Goal: Task Accomplishment & Management: Use online tool/utility

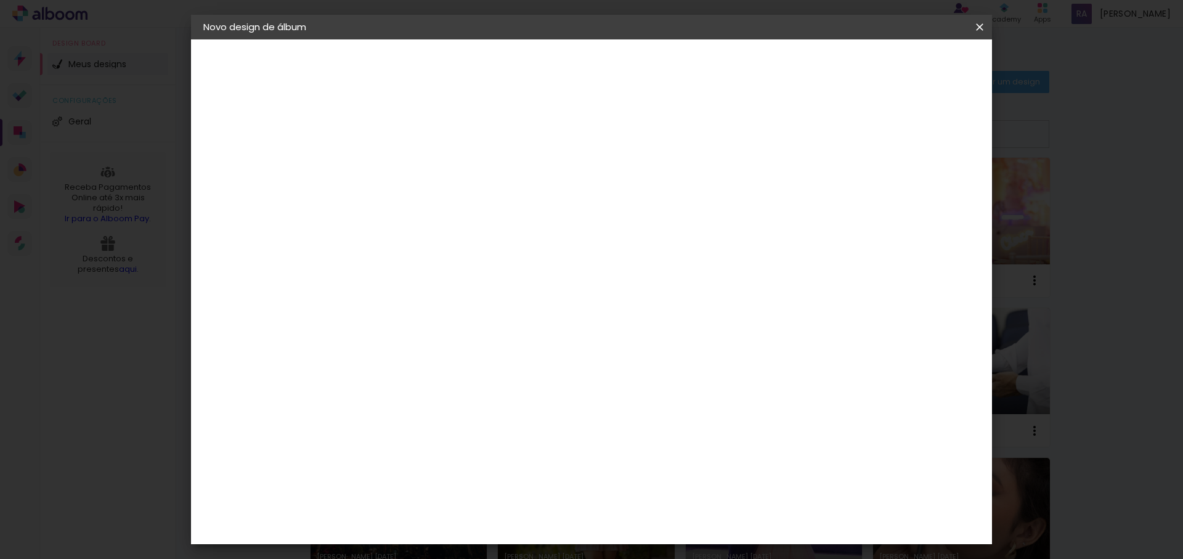
click at [405, 171] on input at bounding box center [405, 165] width 0 height 19
type input "[MEDICAL_DATA] - festa"
type paper-input "[MEDICAL_DATA] - festa"
click at [0, 0] on slot "Avançar" at bounding box center [0, 0] width 0 height 0
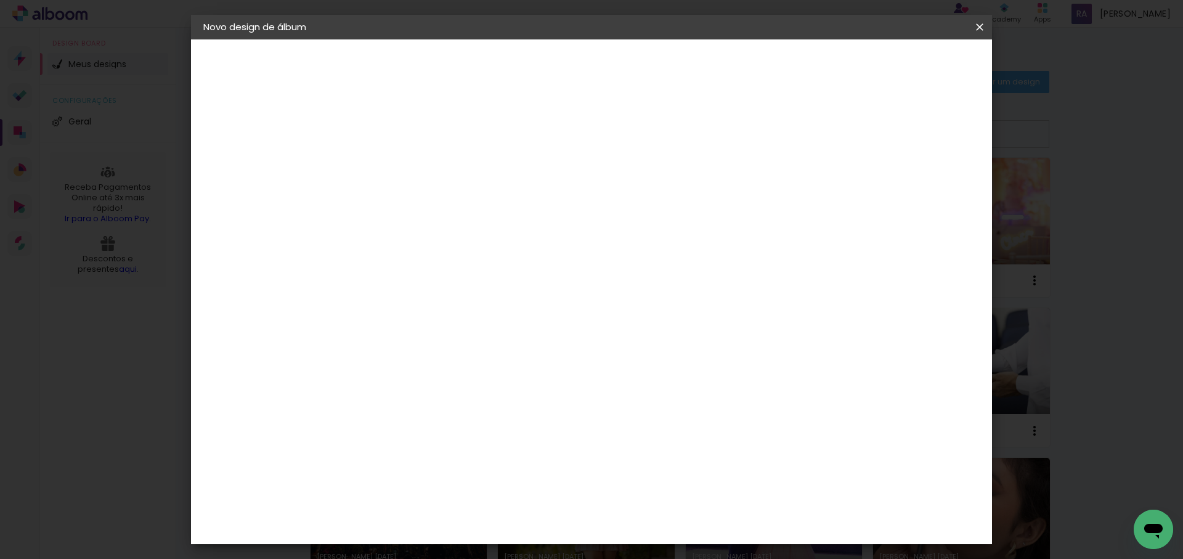
click at [465, 349] on div "DreambooksPro" at bounding box center [437, 354] width 80 height 10
click at [0, 0] on slot "Avançar" at bounding box center [0, 0] width 0 height 0
click at [453, 205] on input "text" at bounding box center [429, 214] width 48 height 19
click at [631, 197] on paper-item "Álbum" at bounding box center [672, 204] width 247 height 25
type input "Álbum"
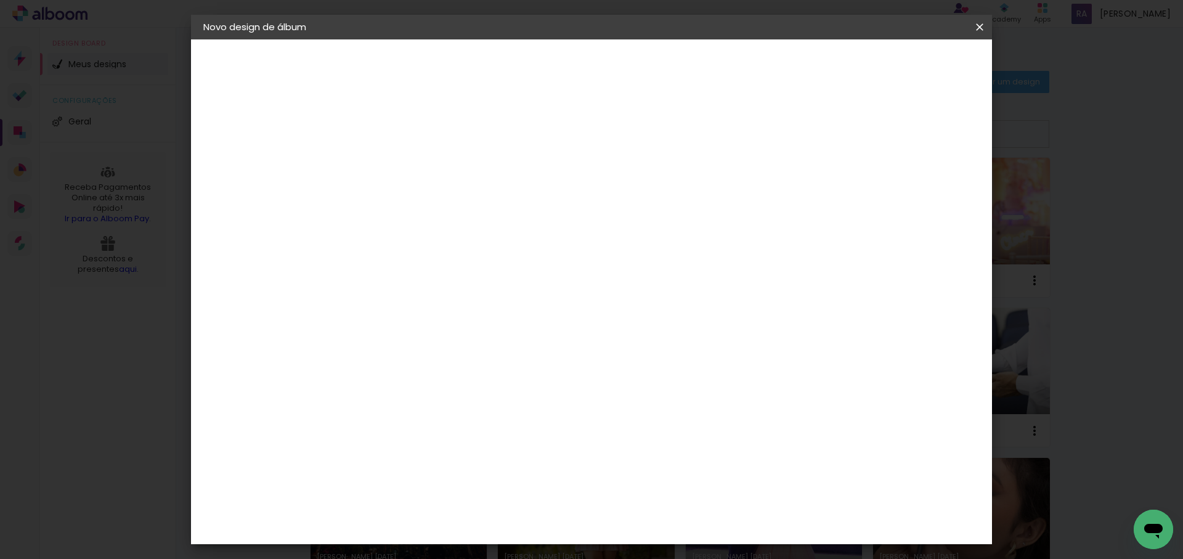
scroll to position [135, 0]
click at [488, 475] on span "35 × 35" at bounding box center [459, 487] width 57 height 25
click at [0, 0] on slot "Avançar" at bounding box center [0, 0] width 0 height 0
click at [912, 66] on span "Iniciar design" at bounding box center [884, 65] width 56 height 9
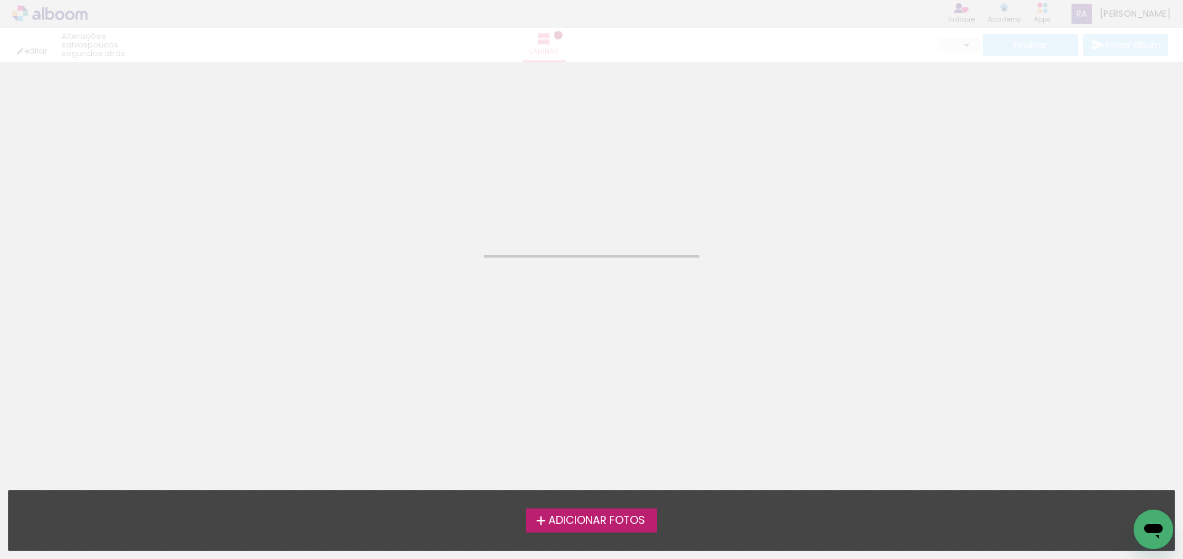
click at [587, 520] on span "Adicionar Fotos" at bounding box center [597, 520] width 97 height 11
click at [0, 0] on input "file" at bounding box center [0, 0] width 0 height 0
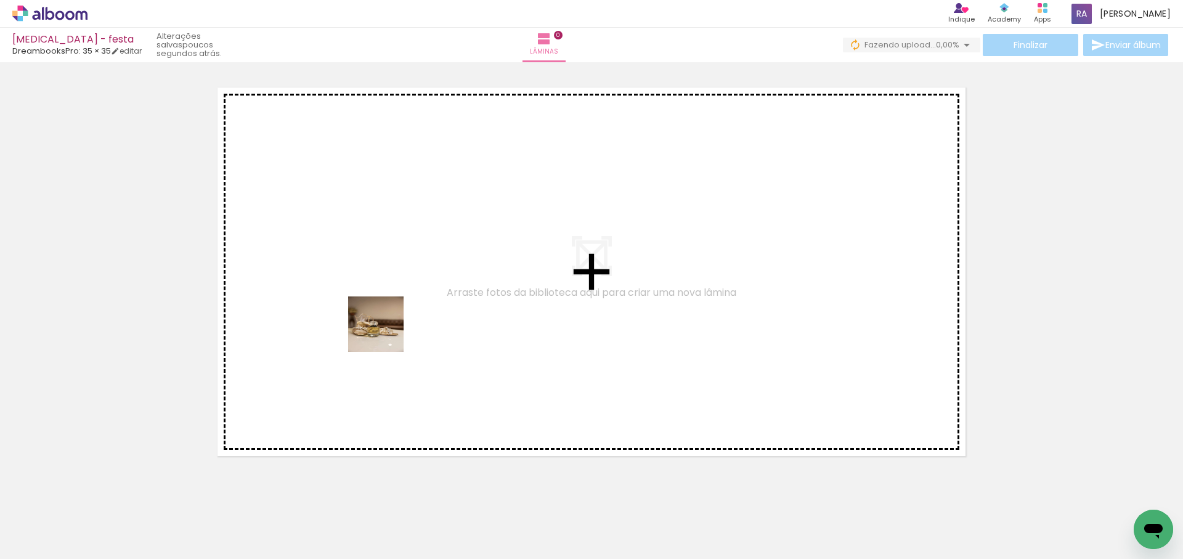
drag, startPoint x: 136, startPoint y: 530, endPoint x: 431, endPoint y: 295, distance: 377.2
click at [431, 295] on quentale-workspace at bounding box center [591, 279] width 1183 height 559
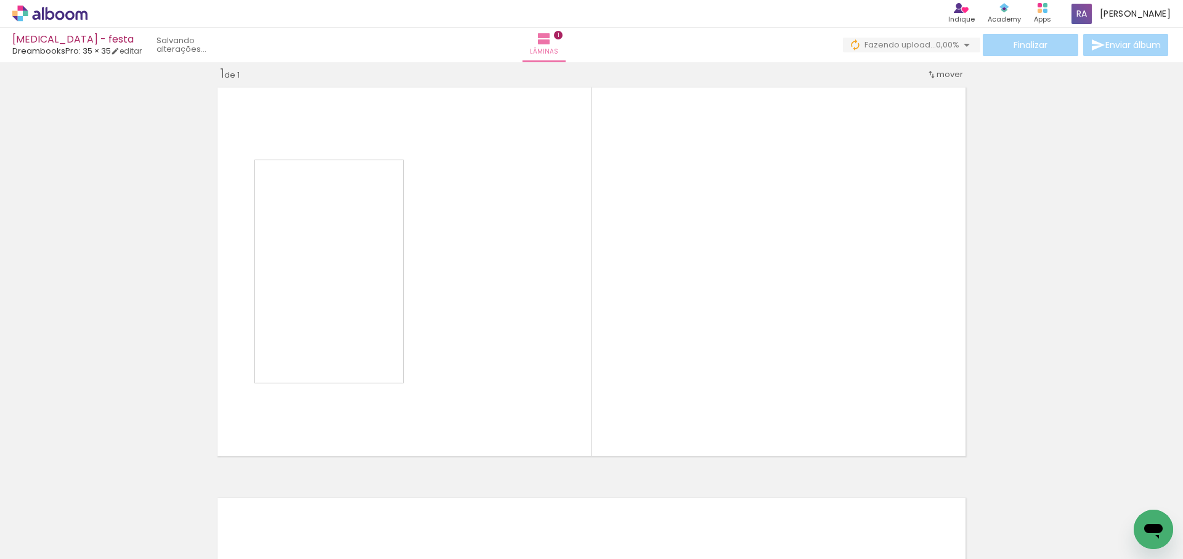
scroll to position [16, 0]
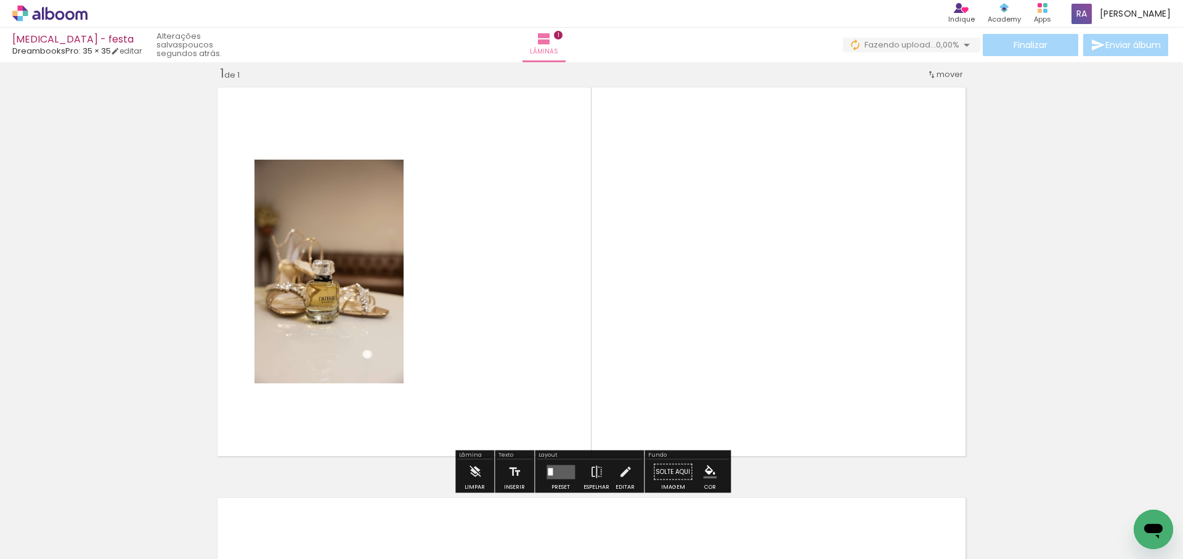
drag, startPoint x: 651, startPoint y: 461, endPoint x: 720, endPoint y: 470, distance: 70.3
click at [695, 410] on quentale-workspace at bounding box center [591, 279] width 1183 height 559
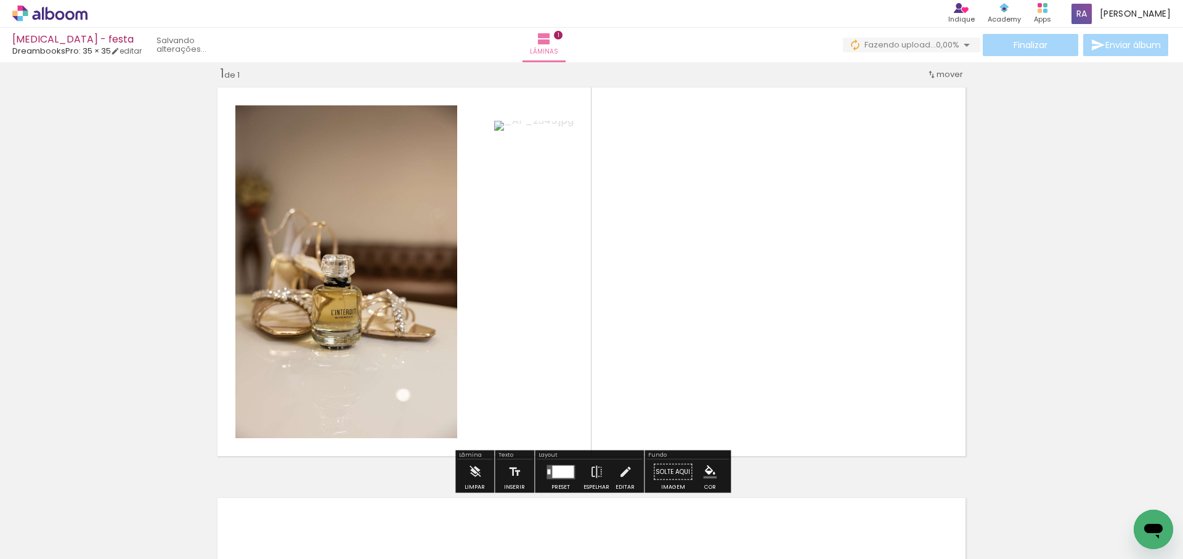
drag, startPoint x: 712, startPoint y: 476, endPoint x: 732, endPoint y: 322, distance: 155.3
click at [732, 324] on quentale-workspace at bounding box center [591, 279] width 1183 height 559
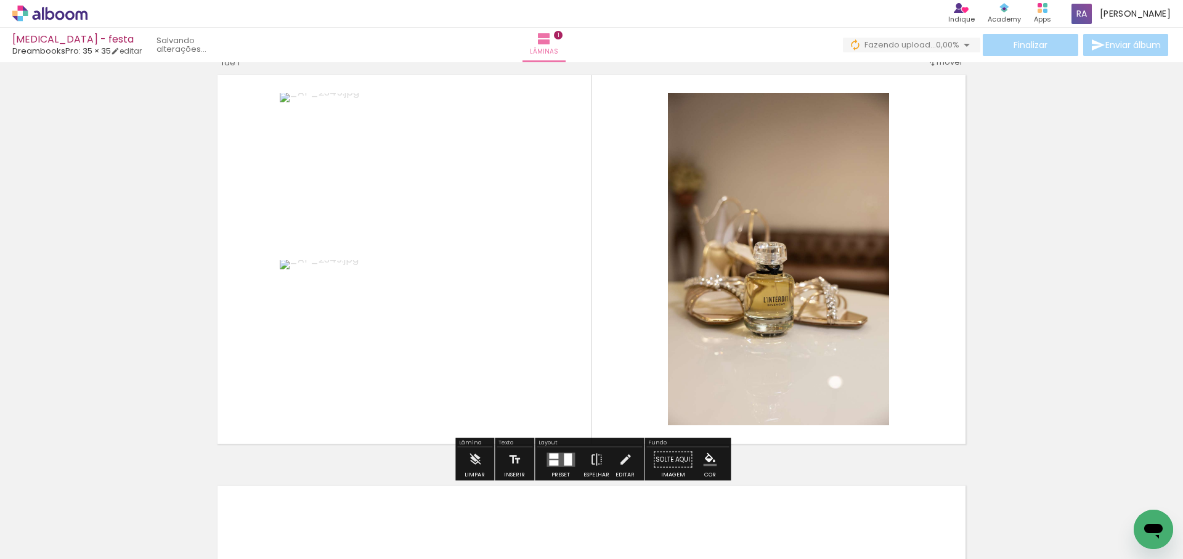
scroll to position [28, 0]
click at [592, 459] on iron-icon at bounding box center [597, 460] width 14 height 25
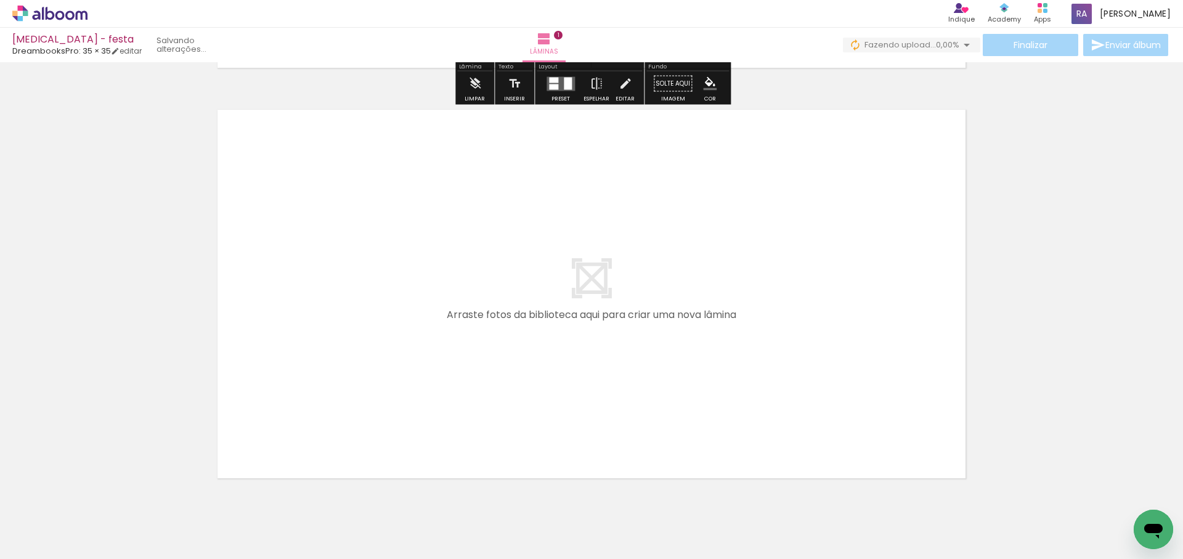
drag, startPoint x: 300, startPoint y: 347, endPoint x: 304, endPoint y: 336, distance: 11.6
click at [304, 336] on quentale-workspace at bounding box center [591, 279] width 1183 height 559
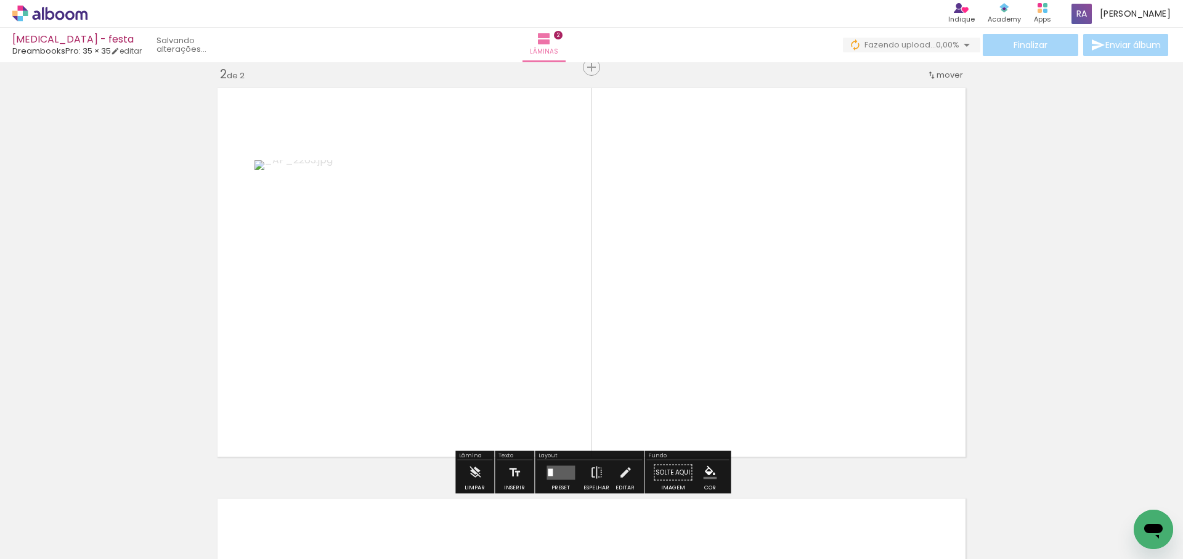
scroll to position [426, 0]
drag, startPoint x: 273, startPoint y: 519, endPoint x: 346, endPoint y: 375, distance: 161.2
click at [346, 375] on quentale-workspace at bounding box center [591, 279] width 1183 height 559
drag, startPoint x: 343, startPoint y: 513, endPoint x: 414, endPoint y: 477, distance: 79.1
click at [419, 394] on quentale-workspace at bounding box center [591, 279] width 1183 height 559
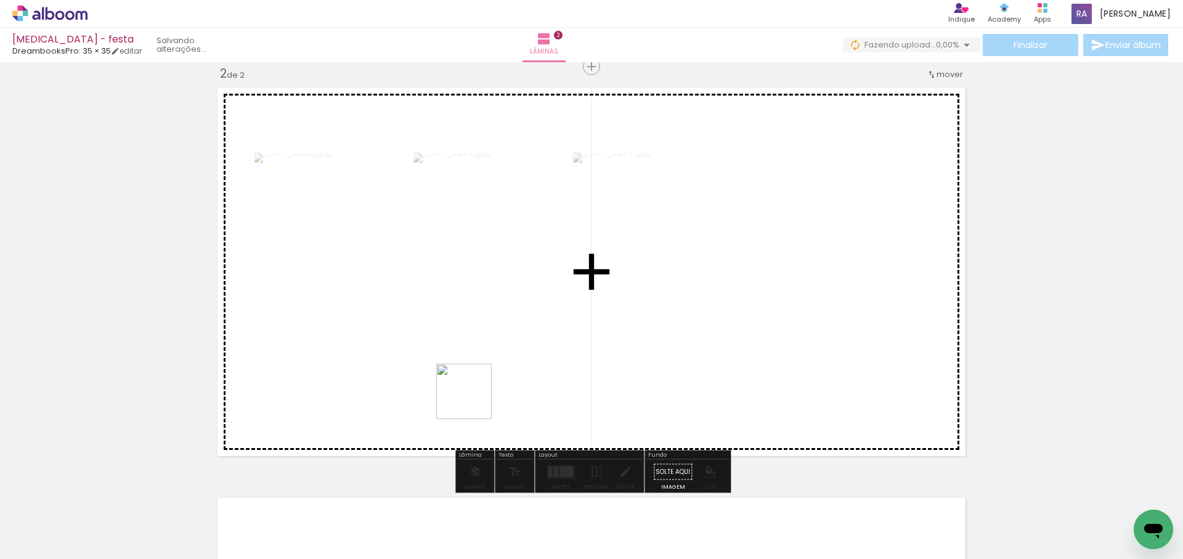
drag, startPoint x: 471, startPoint y: 403, endPoint x: 471, endPoint y: 491, distance: 87.5
click at [476, 395] on quentale-workspace at bounding box center [591, 279] width 1183 height 559
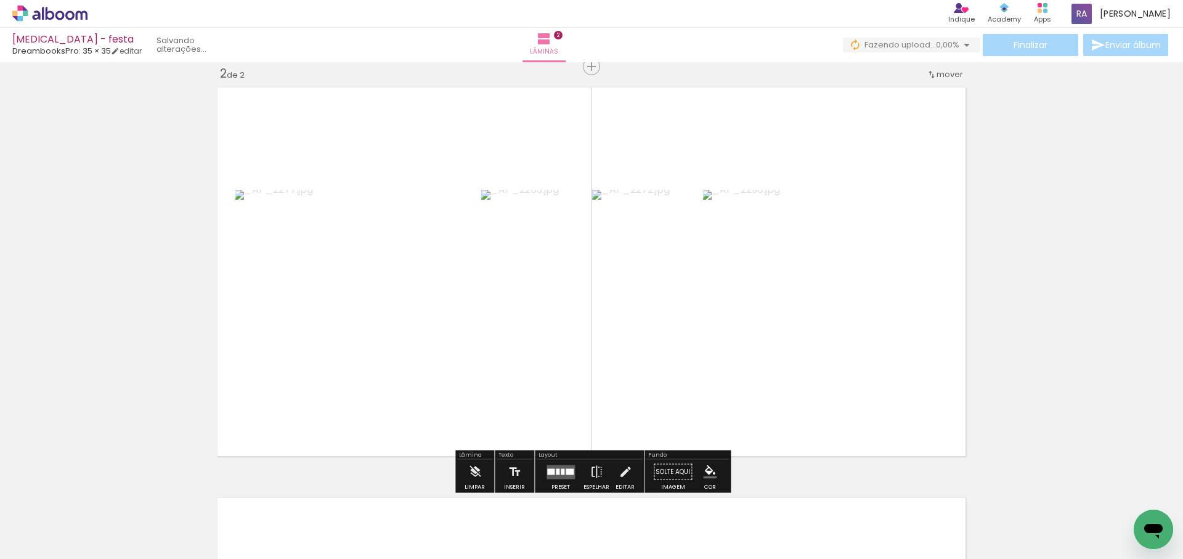
drag, startPoint x: 472, startPoint y: 523, endPoint x: 531, endPoint y: 486, distance: 69.6
click at [508, 393] on quentale-workspace at bounding box center [591, 279] width 1183 height 559
drag, startPoint x: 540, startPoint y: 515, endPoint x: 593, endPoint y: 359, distance: 163.9
click at [593, 359] on quentale-workspace at bounding box center [591, 279] width 1183 height 559
click at [561, 472] on div at bounding box center [559, 468] width 12 height 7
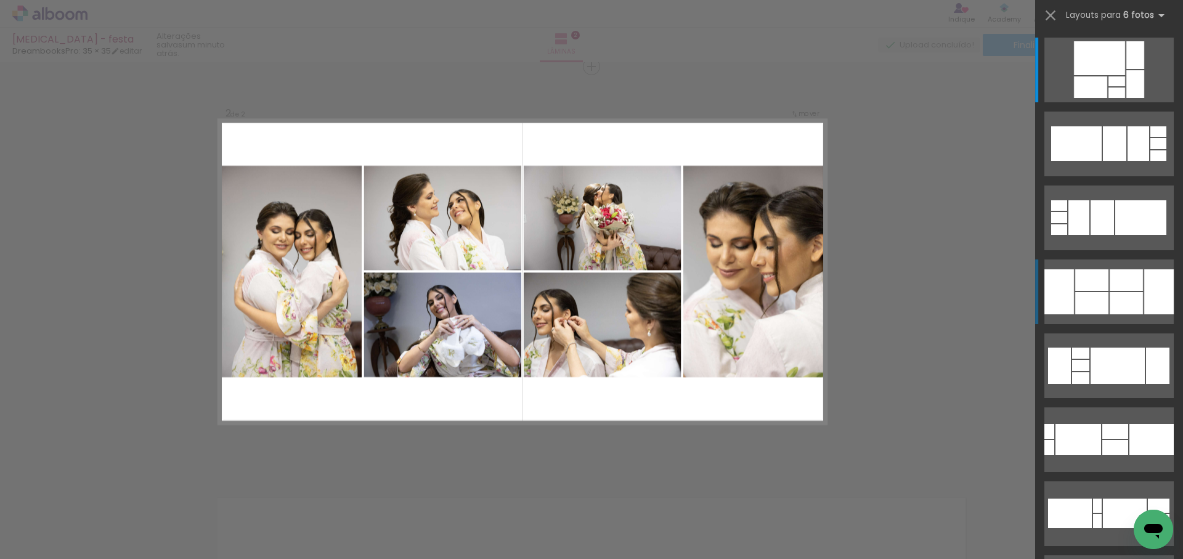
click at [1099, 303] on div at bounding box center [1091, 303] width 33 height 22
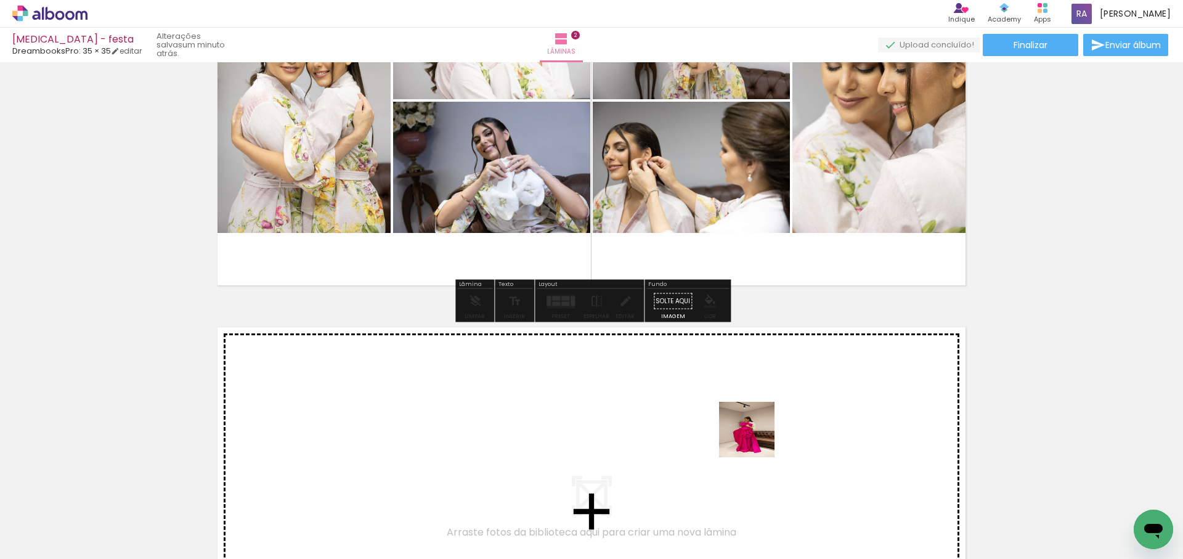
click at [765, 418] on quentale-workspace at bounding box center [591, 279] width 1183 height 559
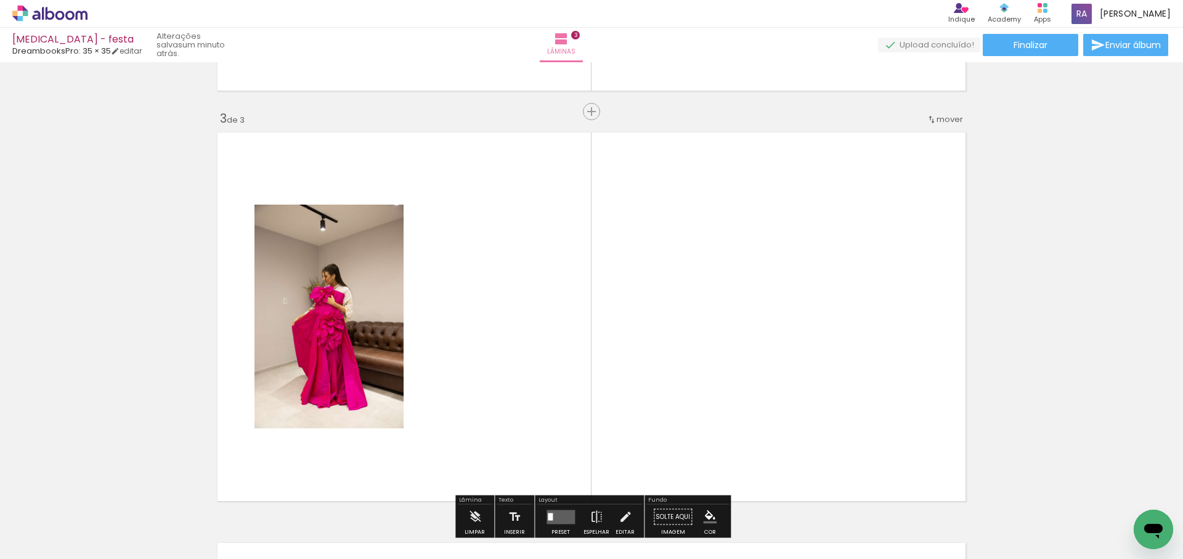
scroll to position [837, 0]
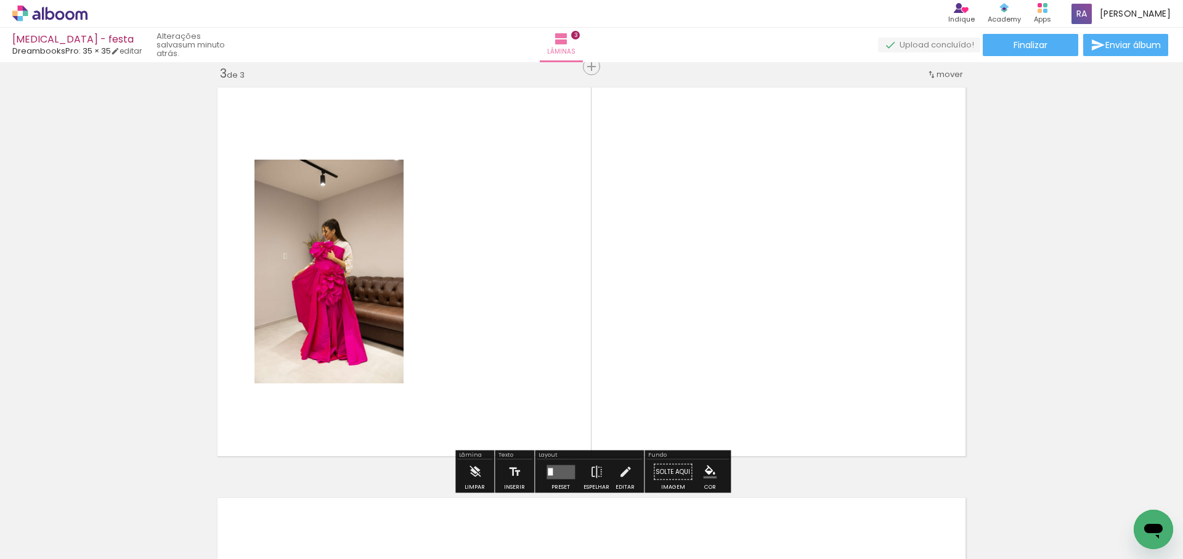
drag, startPoint x: 819, startPoint y: 515, endPoint x: 872, endPoint y: 426, distance: 103.4
click at [863, 399] on quentale-workspace at bounding box center [591, 279] width 1183 height 559
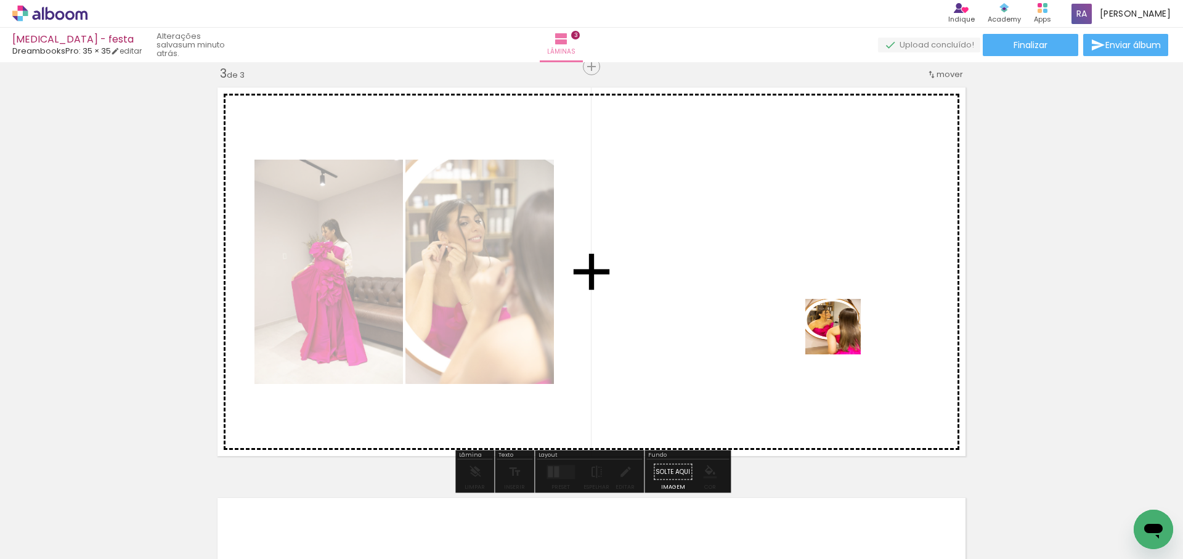
click at [841, 330] on quentale-workspace at bounding box center [591, 279] width 1183 height 559
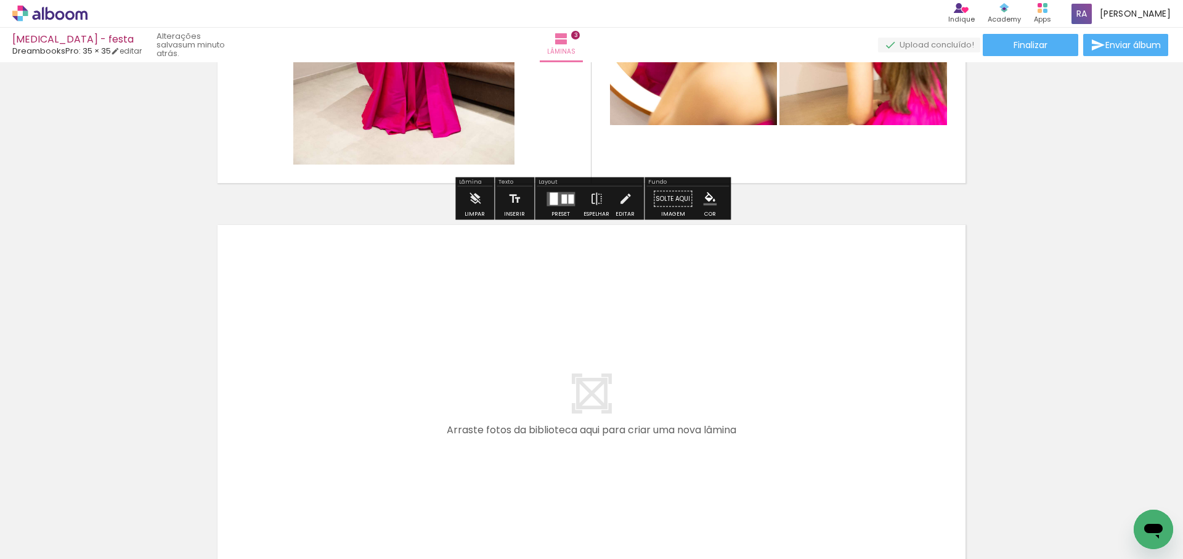
scroll to position [1151, 0]
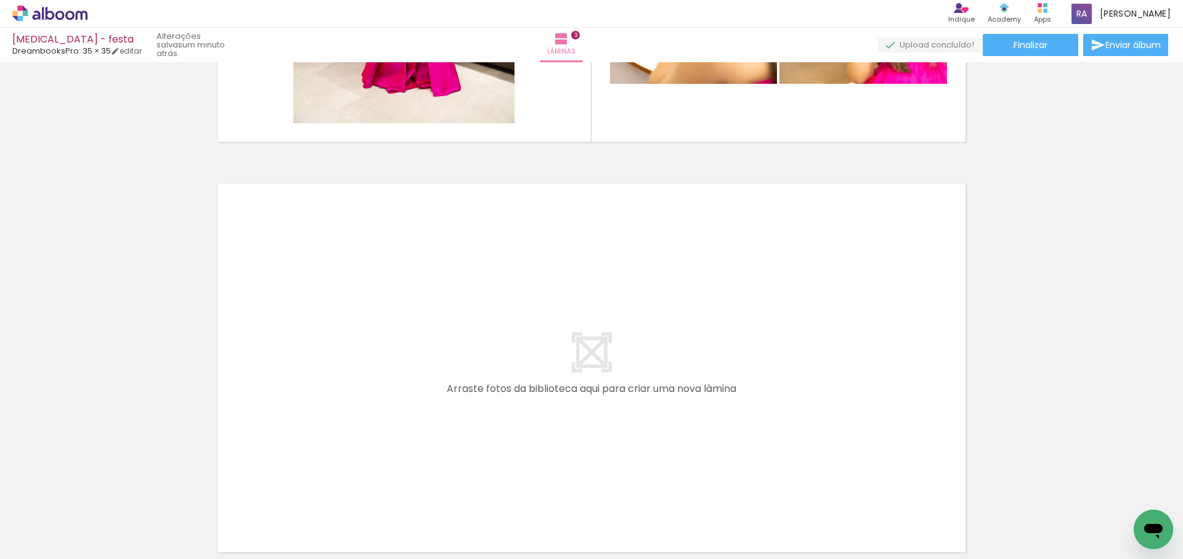
click at [38, 542] on span "Adicionar Fotos" at bounding box center [43, 543] width 37 height 14
click at [0, 0] on input "file" at bounding box center [0, 0] width 0 height 0
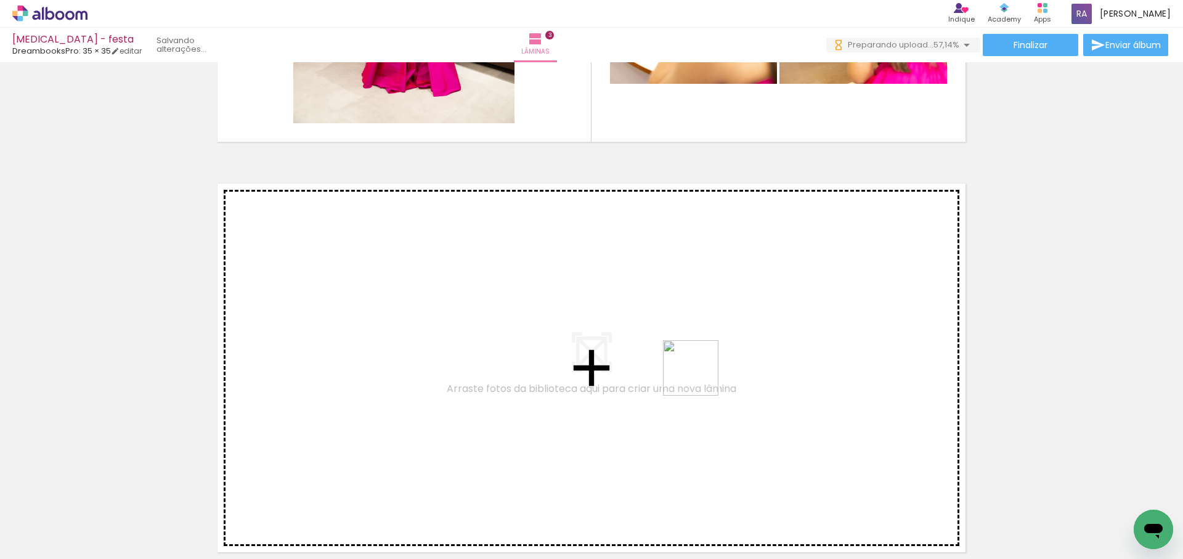
drag, startPoint x: 691, startPoint y: 392, endPoint x: 700, endPoint y: 377, distance: 17.1
click at [700, 377] on quentale-workspace at bounding box center [591, 279] width 1183 height 559
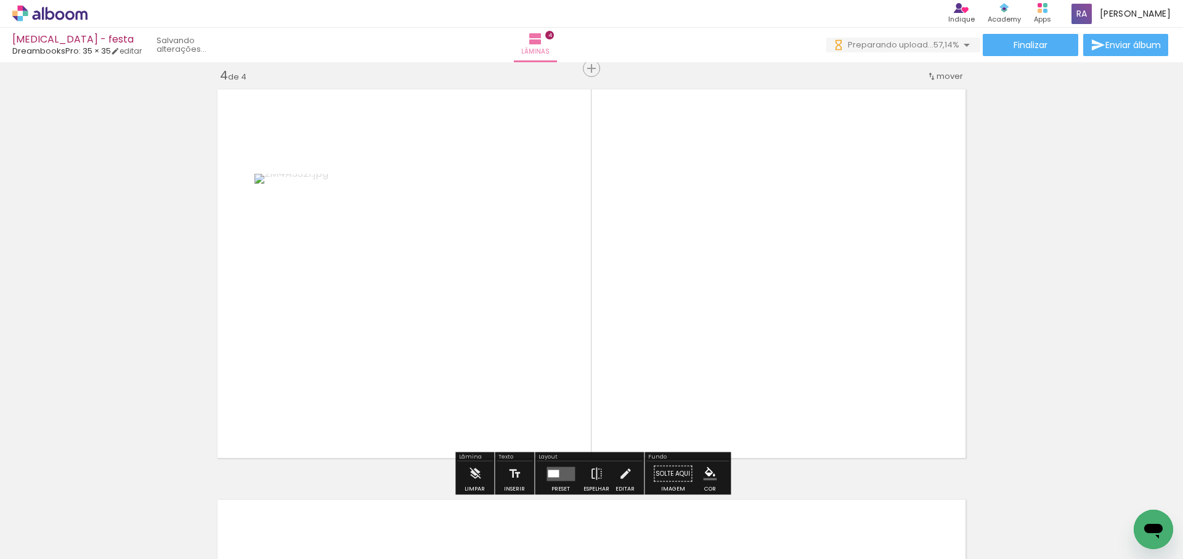
scroll to position [1247, 0]
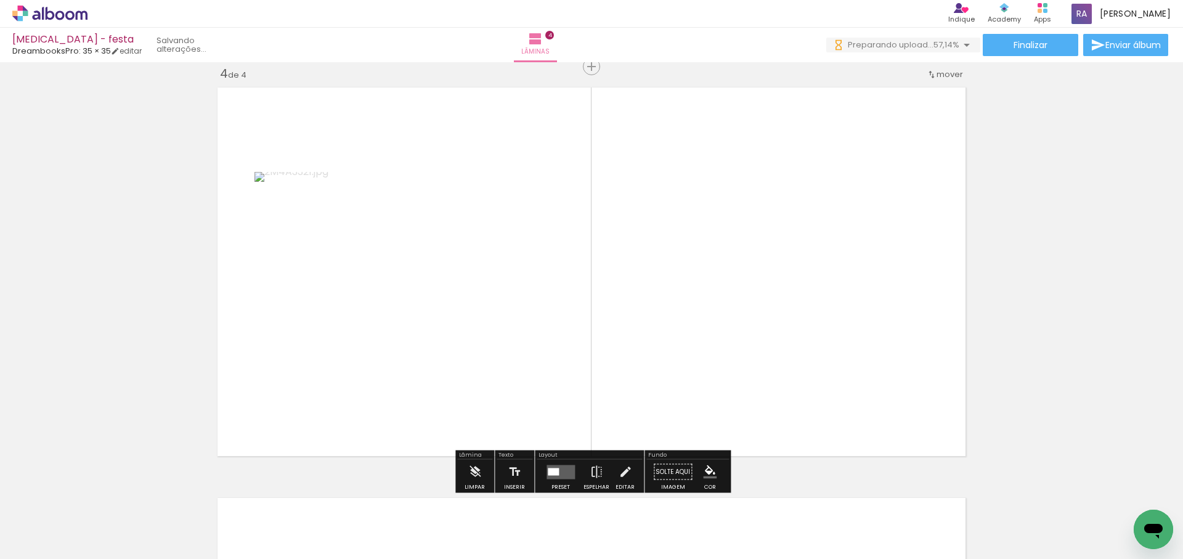
click at [773, 372] on quentale-workspace at bounding box center [591, 279] width 1183 height 559
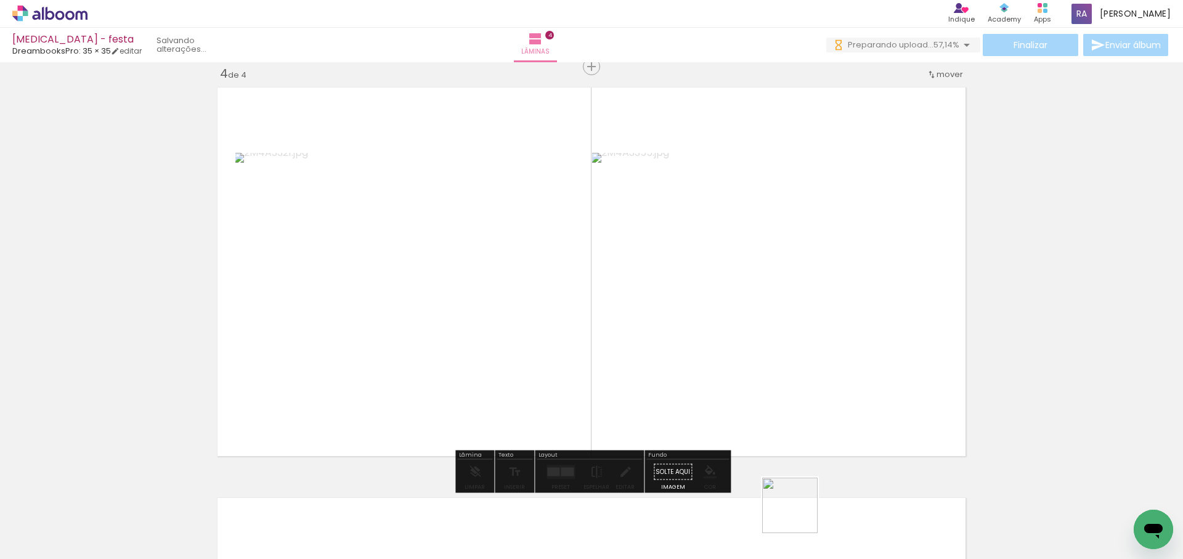
drag, startPoint x: 799, startPoint y: 515, endPoint x: 910, endPoint y: 394, distance: 164.0
click at [844, 346] on quentale-workspace at bounding box center [591, 279] width 1183 height 559
drag, startPoint x: 969, startPoint y: 471, endPoint x: 960, endPoint y: 440, distance: 32.8
click at [847, 332] on quentale-workspace at bounding box center [591, 279] width 1183 height 559
drag, startPoint x: 1044, startPoint y: 494, endPoint x: 871, endPoint y: 358, distance: 219.5
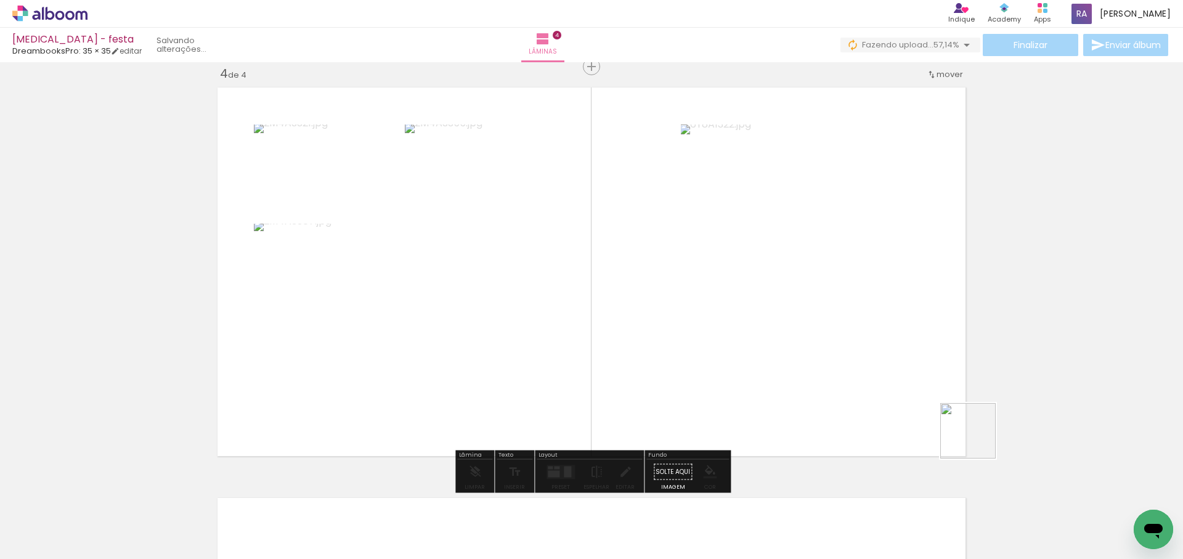
click at [869, 356] on quentale-workspace at bounding box center [591, 279] width 1183 height 559
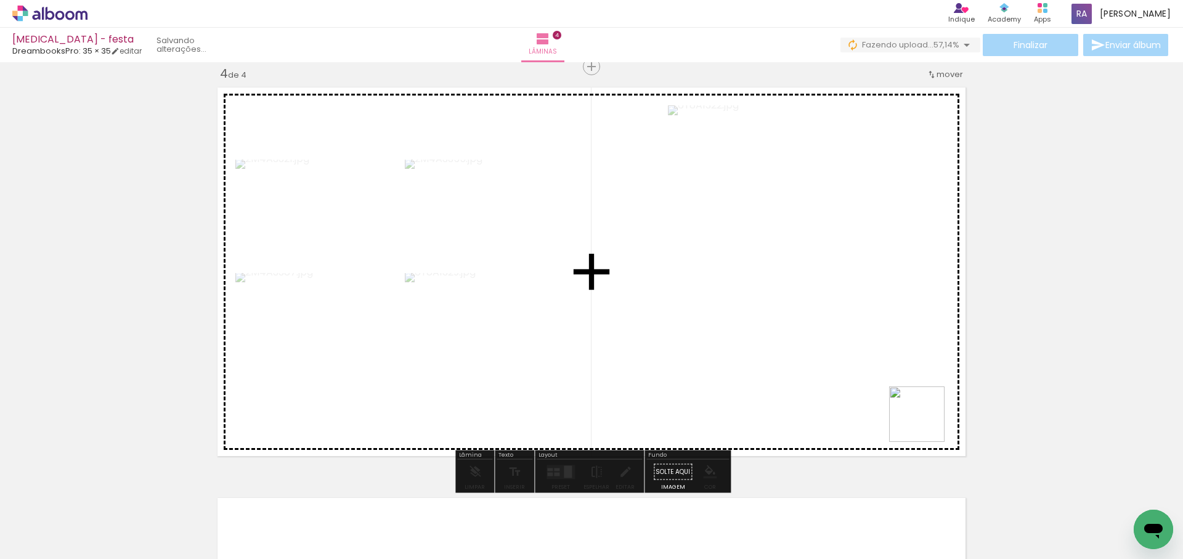
drag, startPoint x: 926, startPoint y: 423, endPoint x: 810, endPoint y: 367, distance: 129.3
click at [810, 367] on quentale-workspace at bounding box center [591, 279] width 1183 height 559
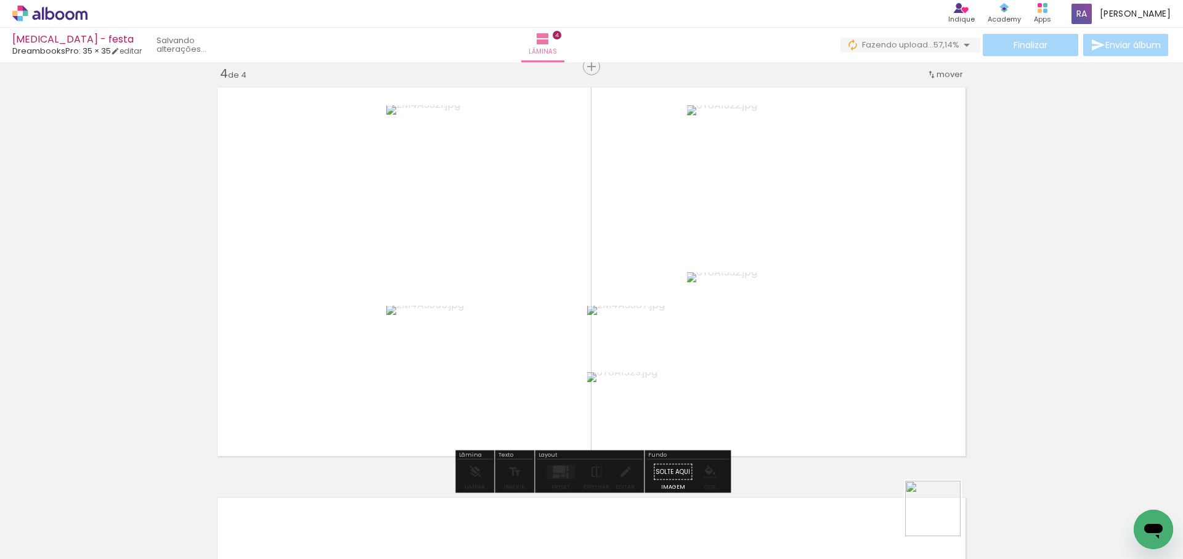
drag, startPoint x: 942, startPoint y: 518, endPoint x: 861, endPoint y: 279, distance: 252.0
click at [865, 283] on quentale-workspace at bounding box center [591, 279] width 1183 height 559
drag, startPoint x: 858, startPoint y: 507, endPoint x: 841, endPoint y: 304, distance: 204.1
click at [841, 304] on quentale-workspace at bounding box center [591, 279] width 1183 height 559
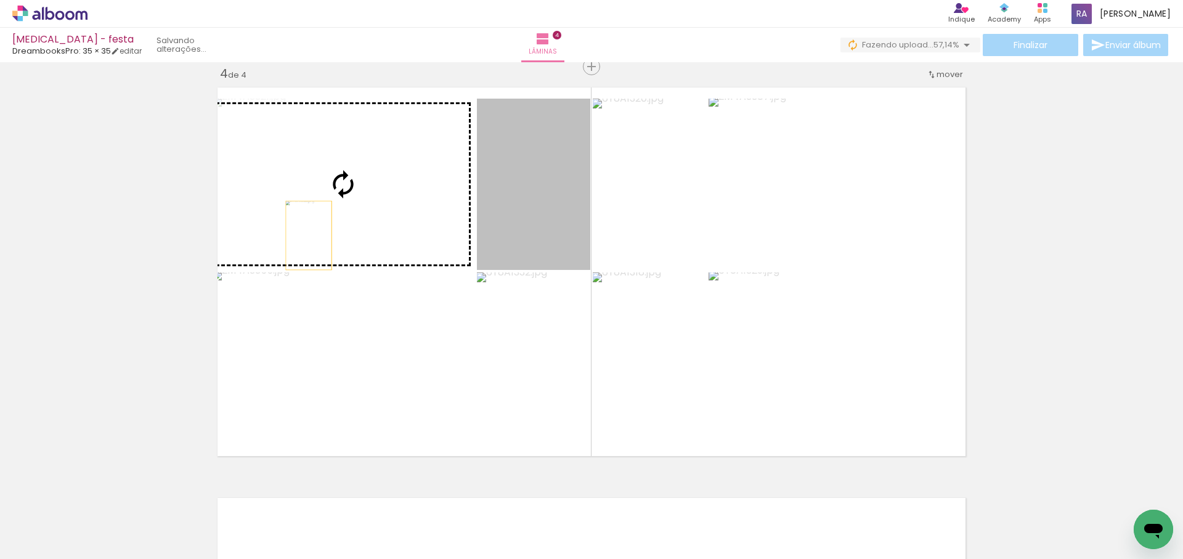
drag, startPoint x: 537, startPoint y: 195, endPoint x: 309, endPoint y: 230, distance: 231.3
click at [0, 0] on slot at bounding box center [0, 0] width 0 height 0
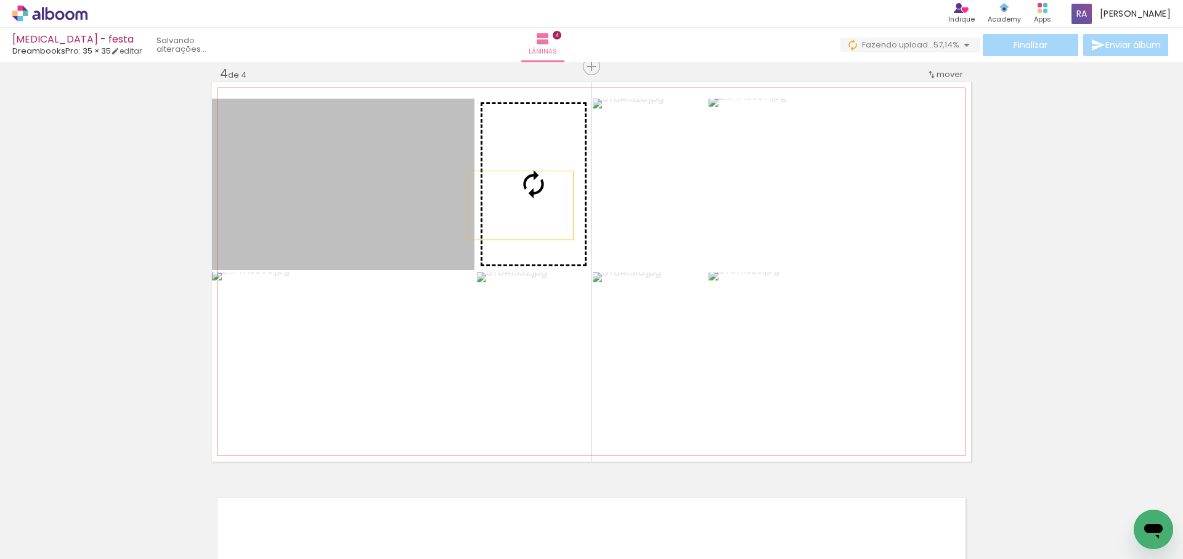
drag, startPoint x: 322, startPoint y: 203, endPoint x: 521, endPoint y: 205, distance: 198.5
click at [0, 0] on slot at bounding box center [0, 0] width 0 height 0
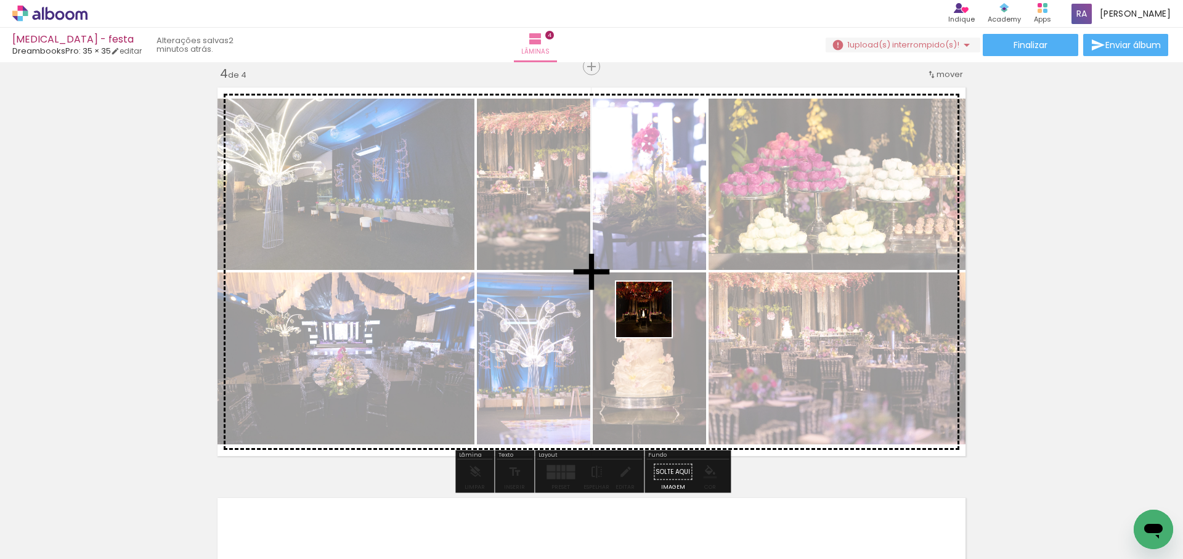
drag, startPoint x: 580, startPoint y: 518, endPoint x: 654, endPoint y: 314, distance: 216.4
click at [654, 314] on quentale-workspace at bounding box center [591, 279] width 1183 height 559
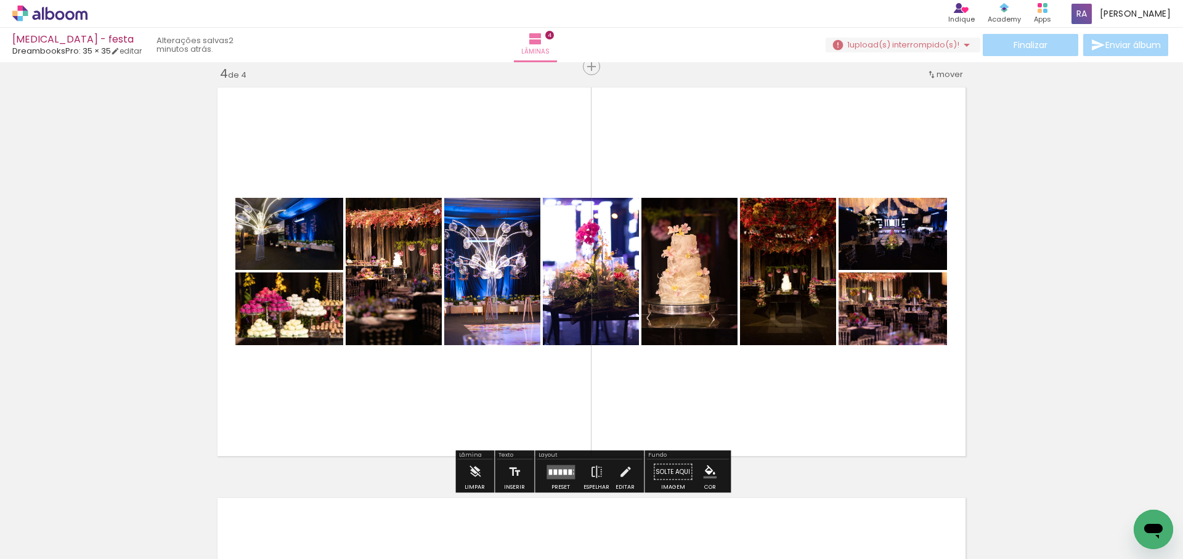
click at [563, 471] on div at bounding box center [565, 472] width 4 height 6
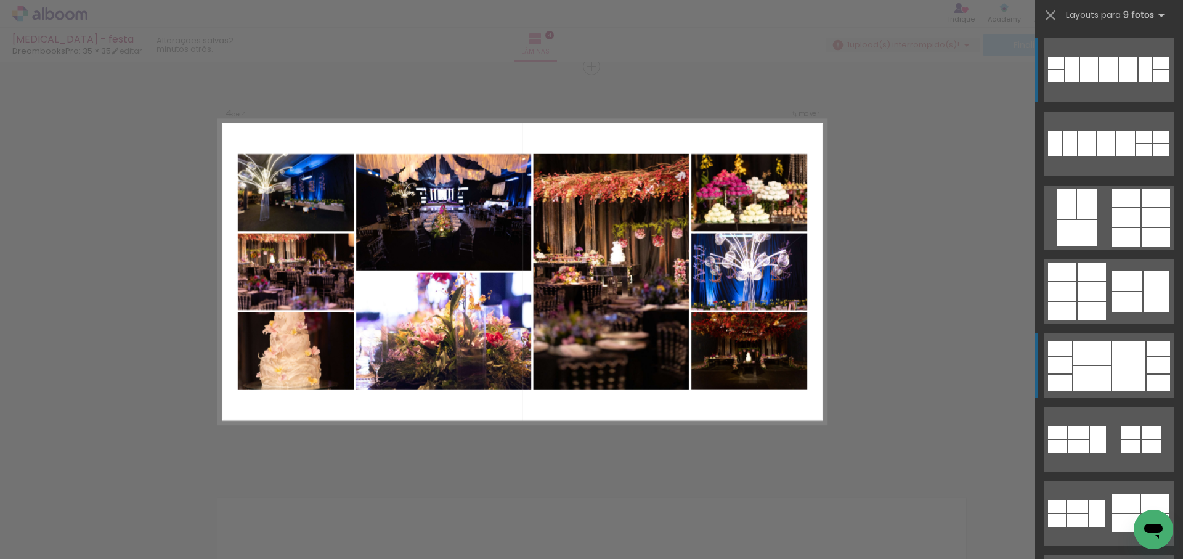
click at [1122, 362] on div at bounding box center [1128, 366] width 33 height 50
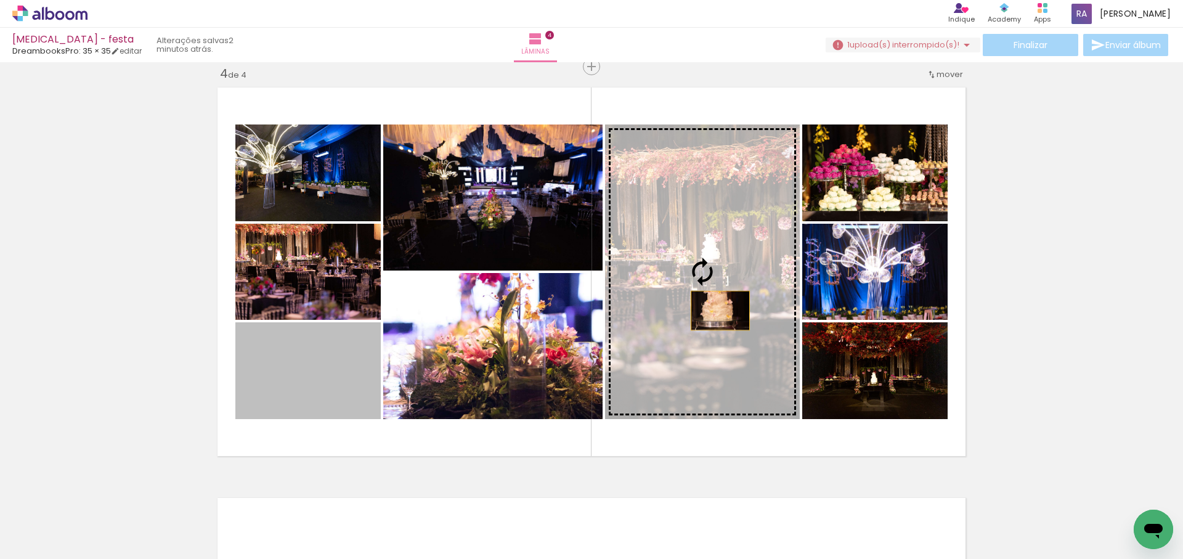
drag, startPoint x: 312, startPoint y: 380, endPoint x: 739, endPoint y: 309, distance: 432.3
click at [0, 0] on slot at bounding box center [0, 0] width 0 height 0
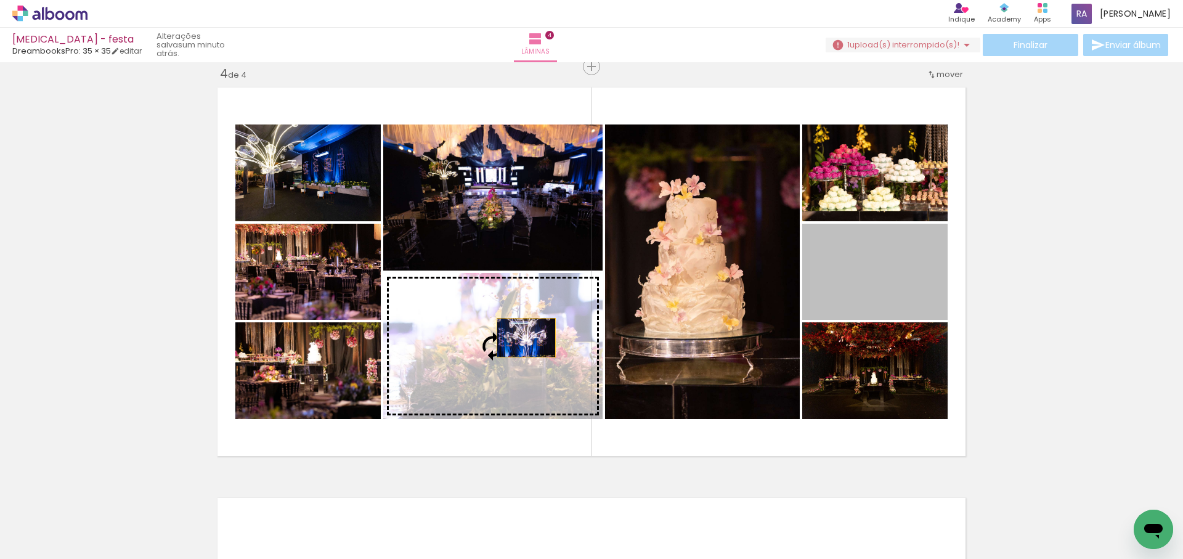
drag, startPoint x: 894, startPoint y: 280, endPoint x: 526, endPoint y: 332, distance: 372.1
click at [0, 0] on slot at bounding box center [0, 0] width 0 height 0
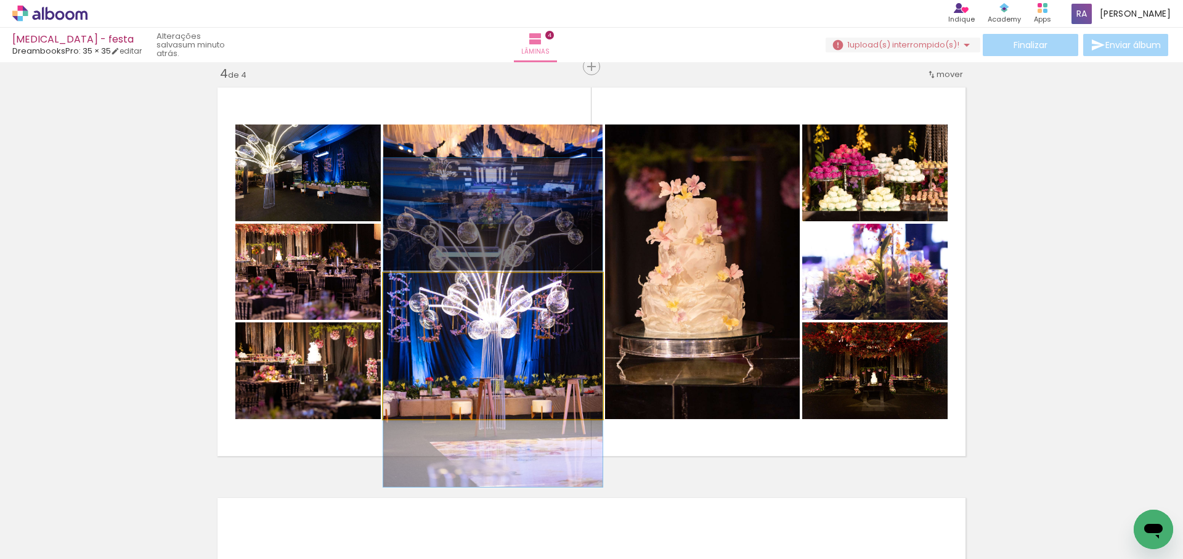
drag, startPoint x: 492, startPoint y: 384, endPoint x: 504, endPoint y: 361, distance: 25.9
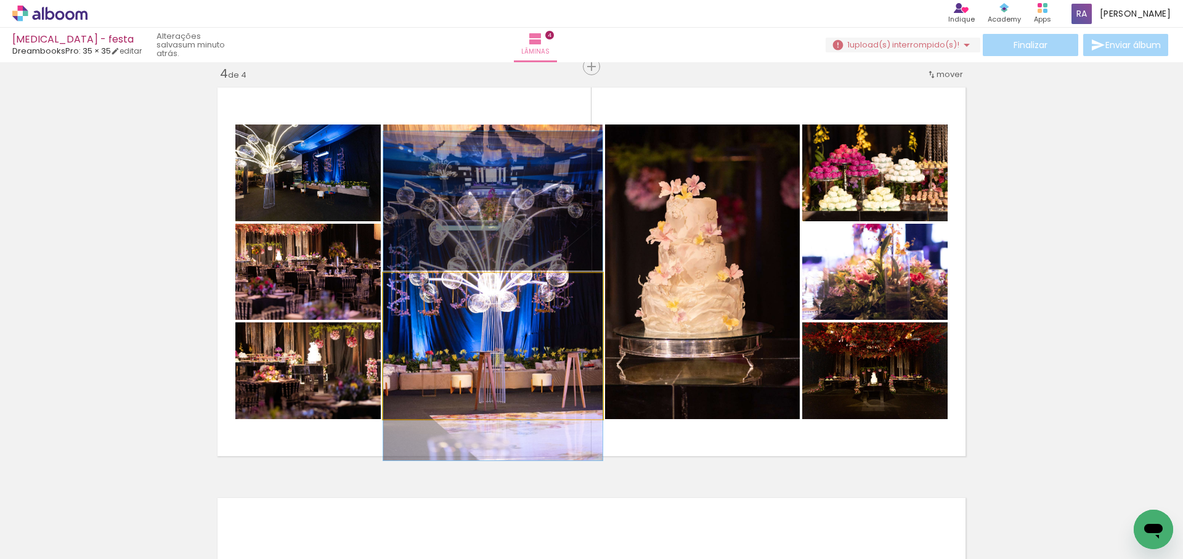
drag, startPoint x: 512, startPoint y: 381, endPoint x: 513, endPoint y: 370, distance: 10.6
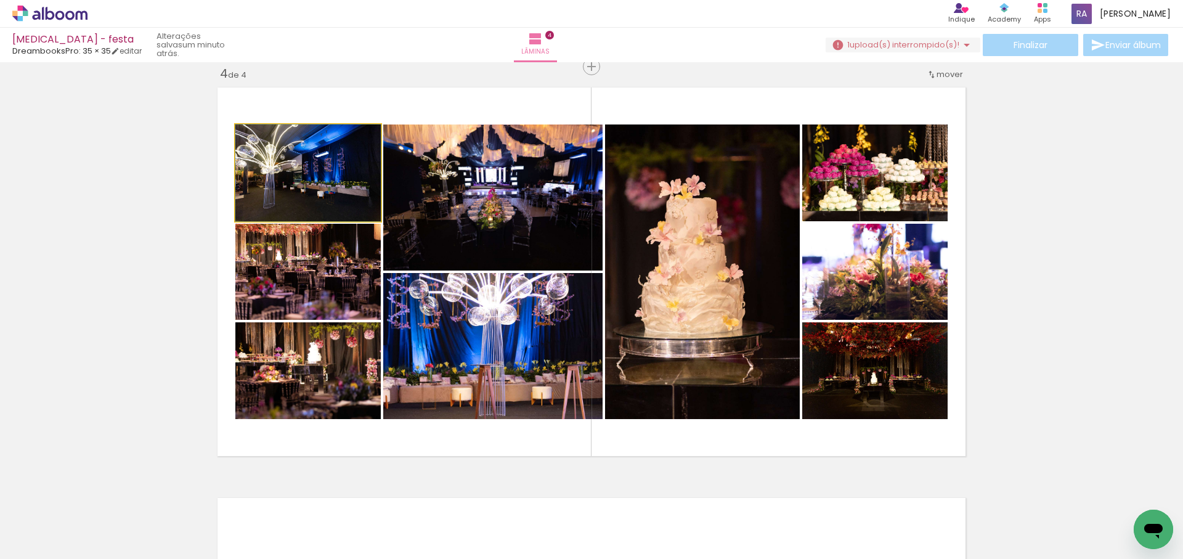
click at [309, 187] on quentale-photo at bounding box center [307, 172] width 145 height 97
click at [322, 259] on quentale-photo at bounding box center [307, 272] width 145 height 96
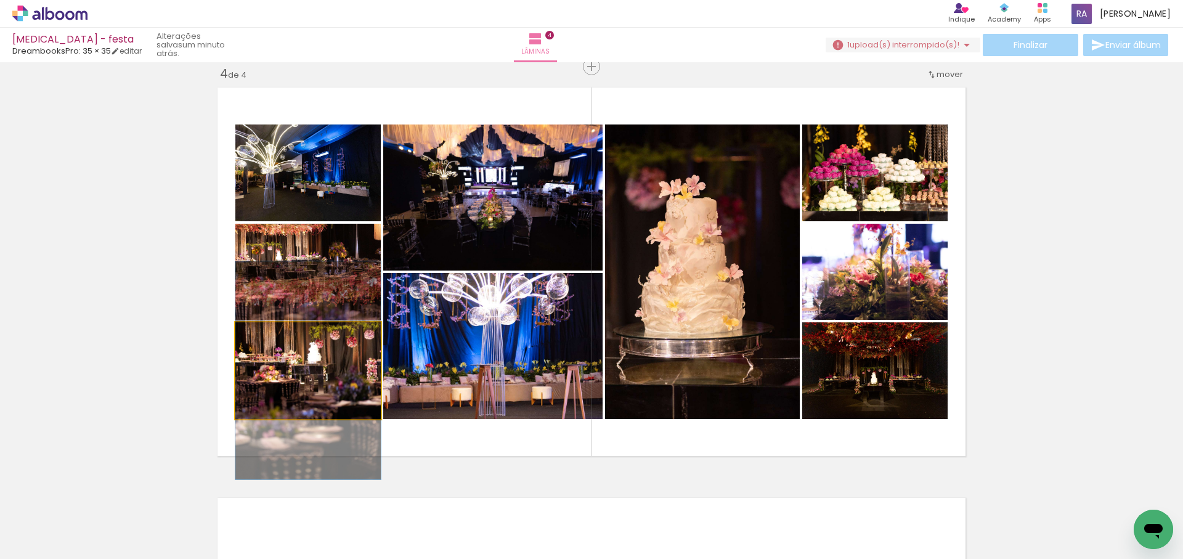
click at [327, 352] on quentale-photo at bounding box center [307, 370] width 145 height 97
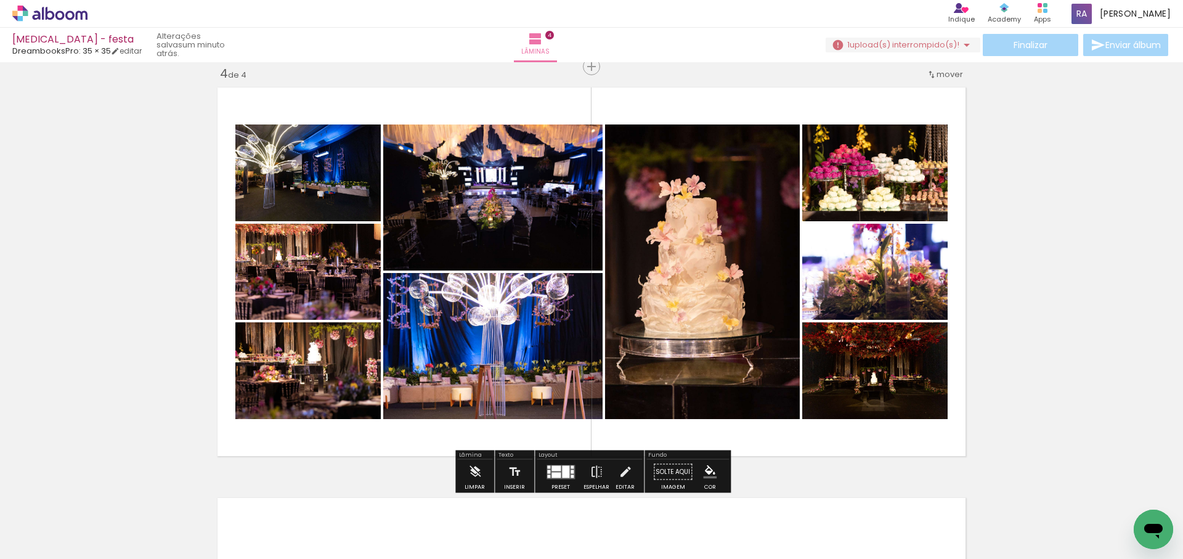
click at [558, 173] on quentale-photo at bounding box center [492, 197] width 219 height 146
click at [562, 473] on div at bounding box center [565, 471] width 7 height 12
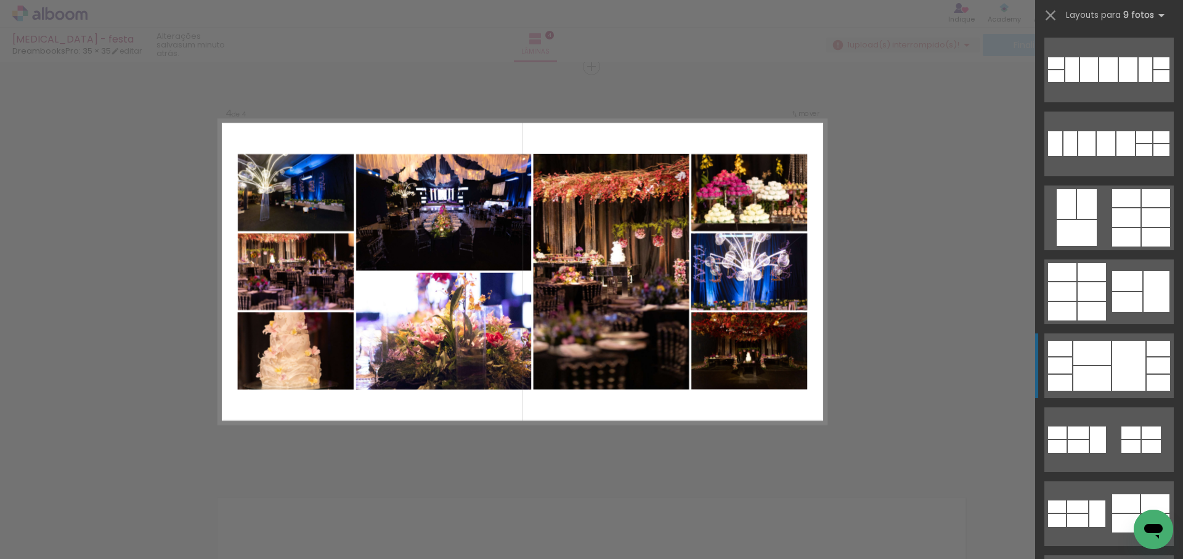
scroll to position [6, 0]
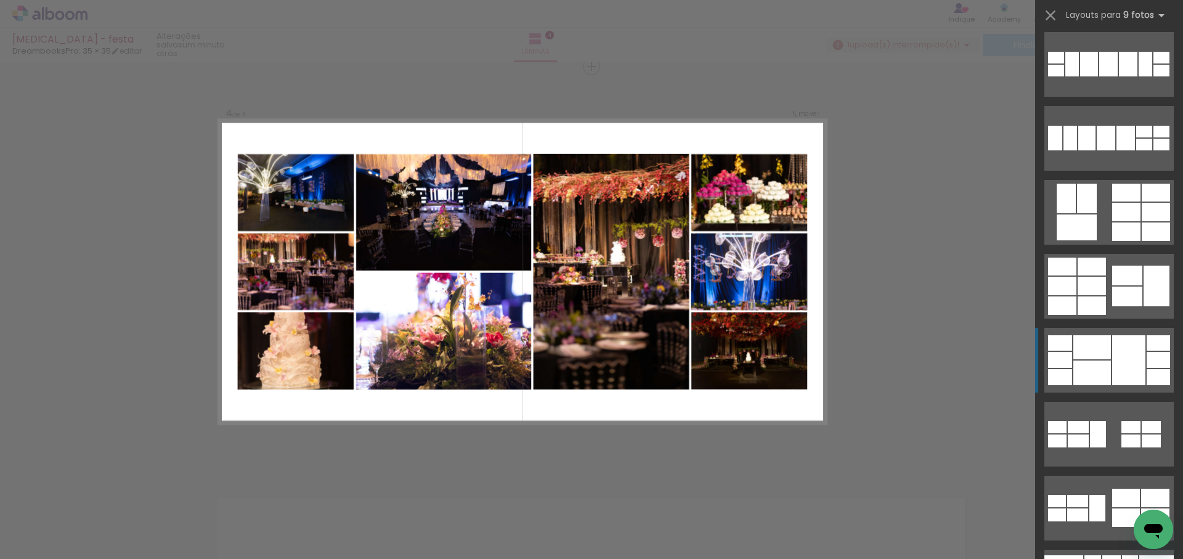
click at [1123, 369] on div at bounding box center [1128, 360] width 33 height 50
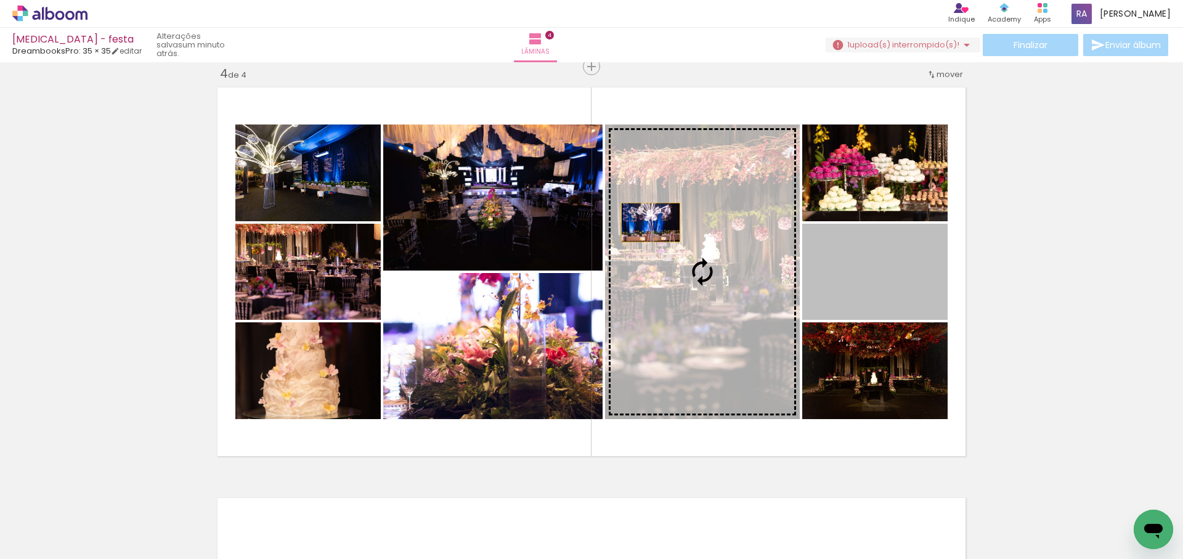
drag, startPoint x: 875, startPoint y: 261, endPoint x: 651, endPoint y: 222, distance: 227.1
click at [0, 0] on slot at bounding box center [0, 0] width 0 height 0
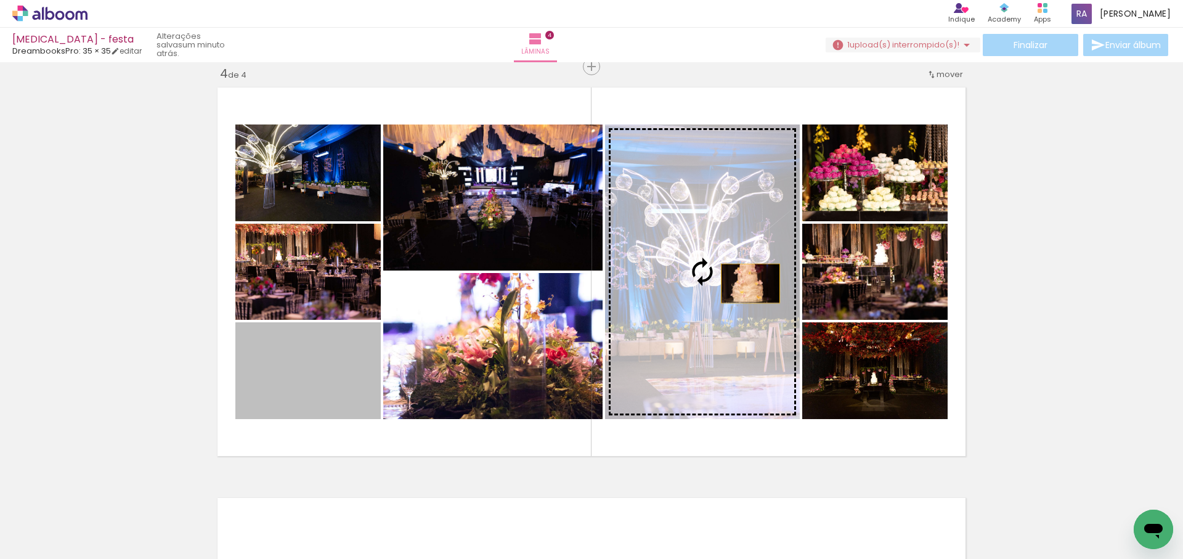
drag, startPoint x: 720, startPoint y: 312, endPoint x: 748, endPoint y: 282, distance: 40.6
click at [0, 0] on slot at bounding box center [0, 0] width 0 height 0
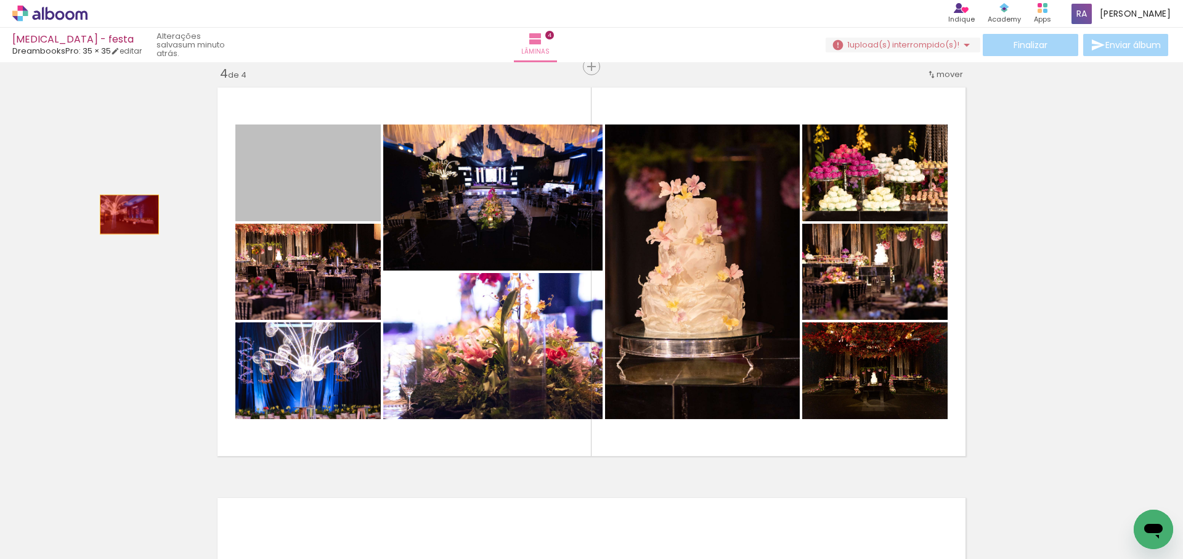
drag, startPoint x: 312, startPoint y: 190, endPoint x: 128, endPoint y: 214, distance: 185.3
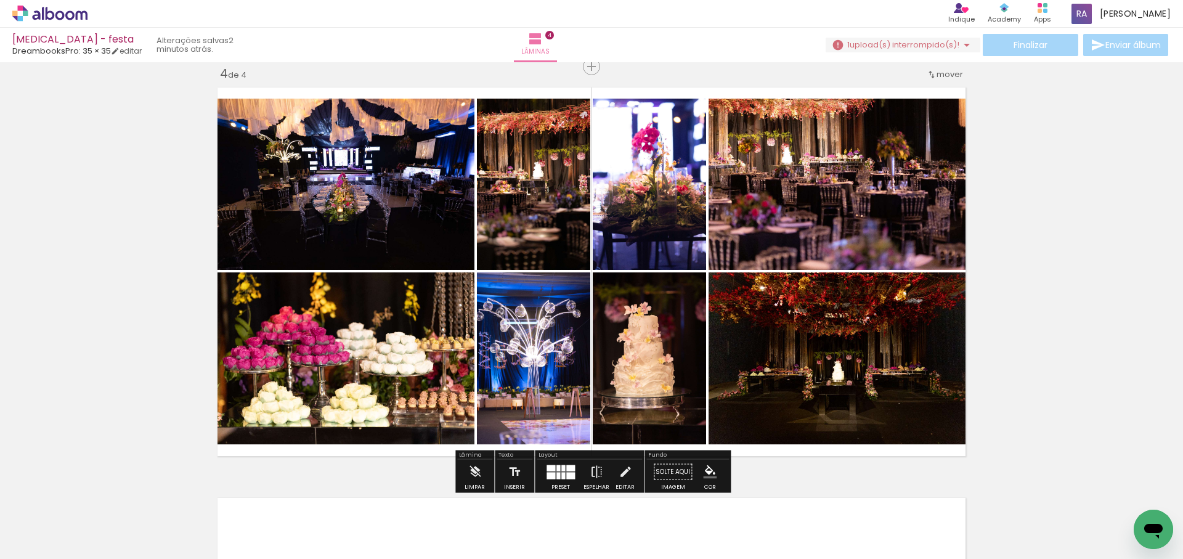
click at [561, 470] on div at bounding box center [563, 468] width 4 height 6
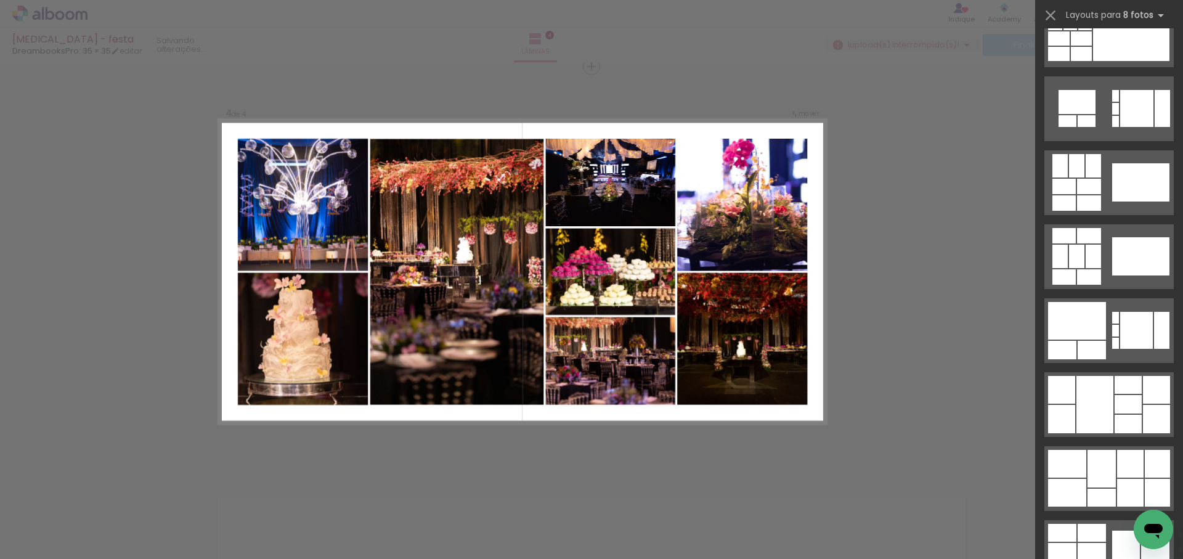
scroll to position [973, 0]
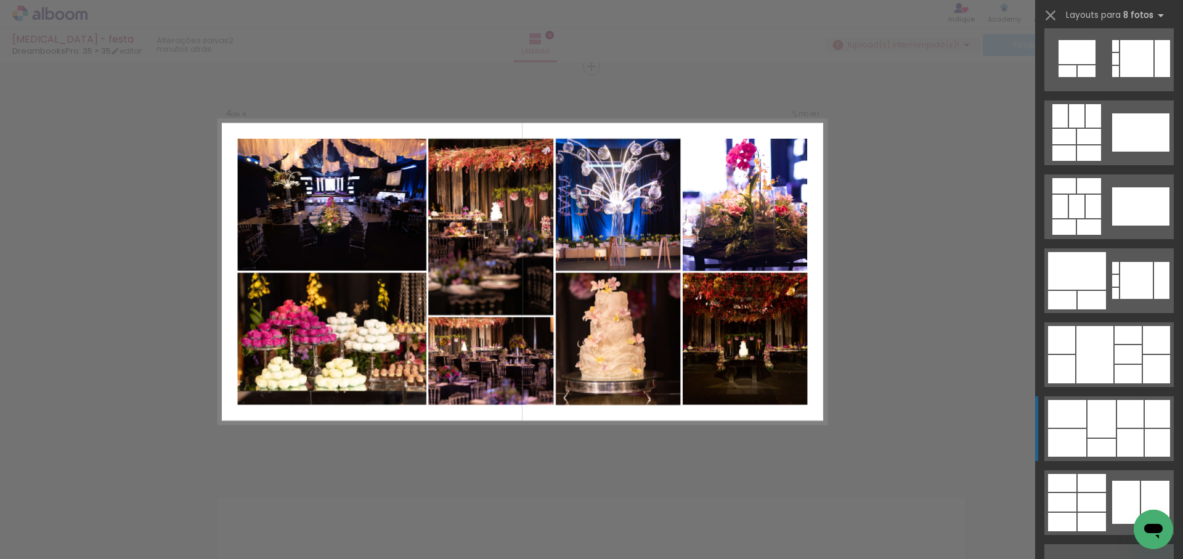
click at [1120, 423] on div at bounding box center [1130, 414] width 27 height 28
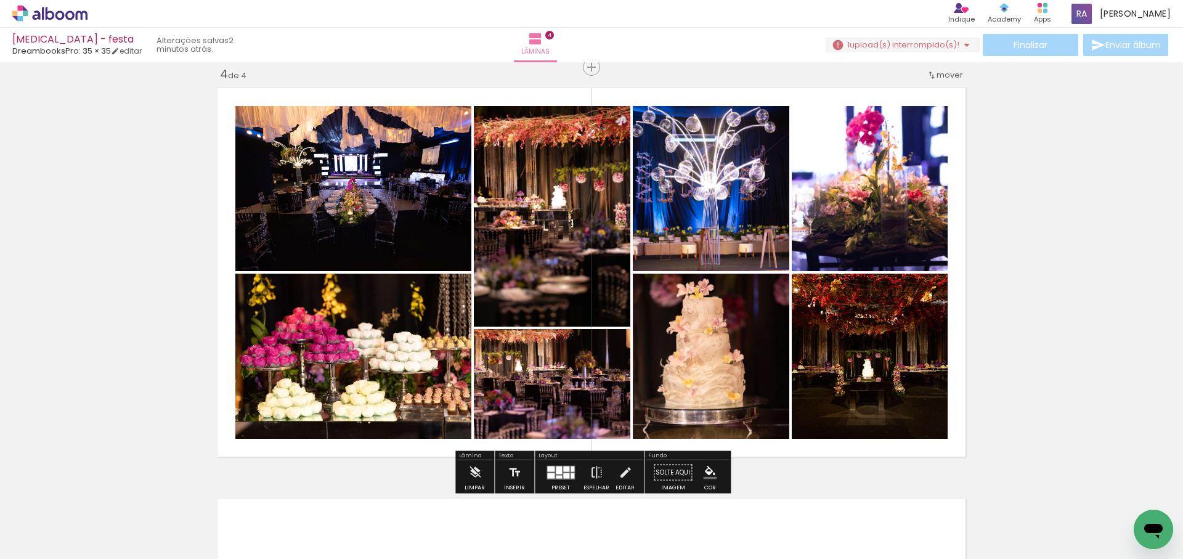
scroll to position [1246, 0]
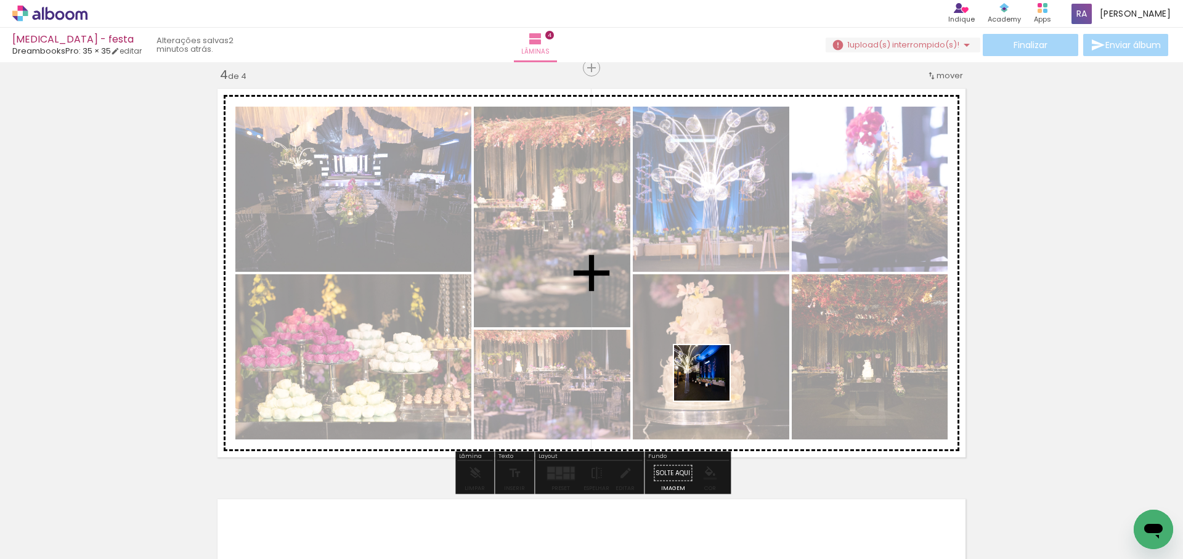
drag, startPoint x: 661, startPoint y: 498, endPoint x: 717, endPoint y: 370, distance: 139.6
click at [717, 370] on quentale-workspace at bounding box center [591, 279] width 1183 height 559
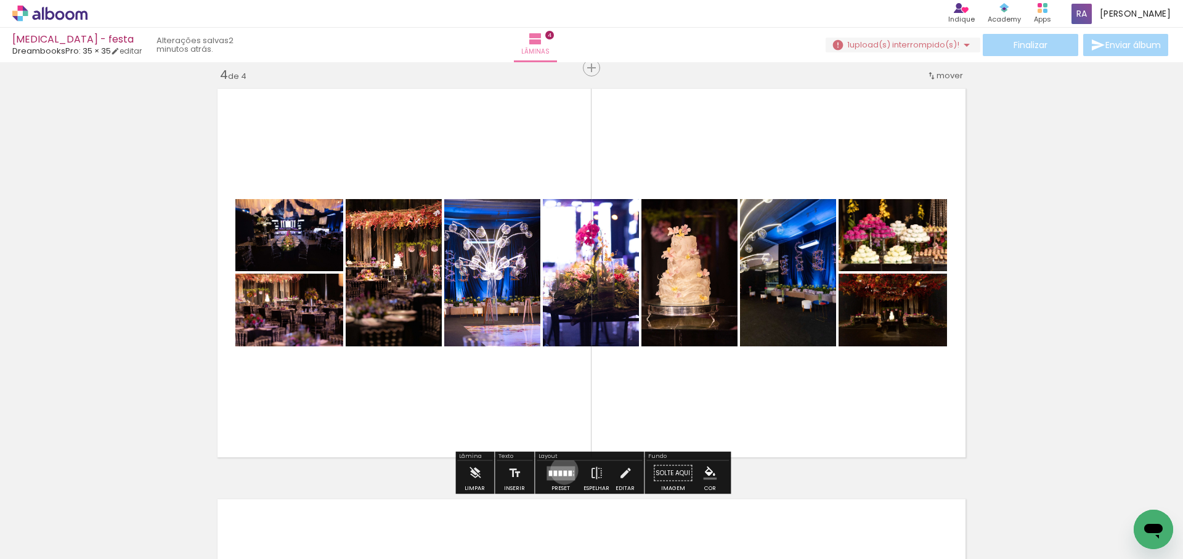
click at [563, 470] on div at bounding box center [565, 473] width 4 height 6
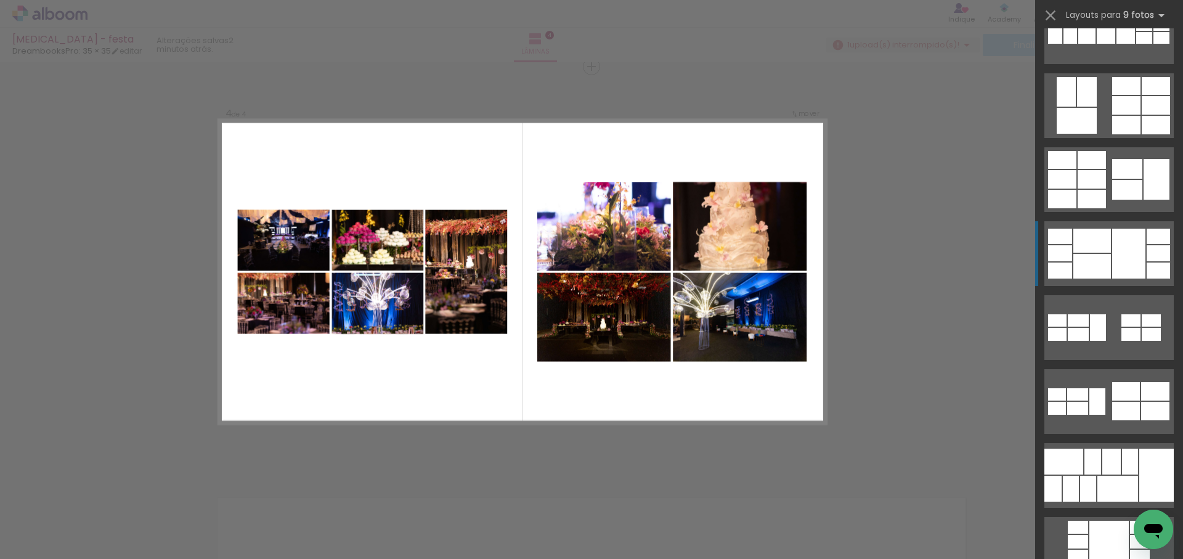
scroll to position [112, 0]
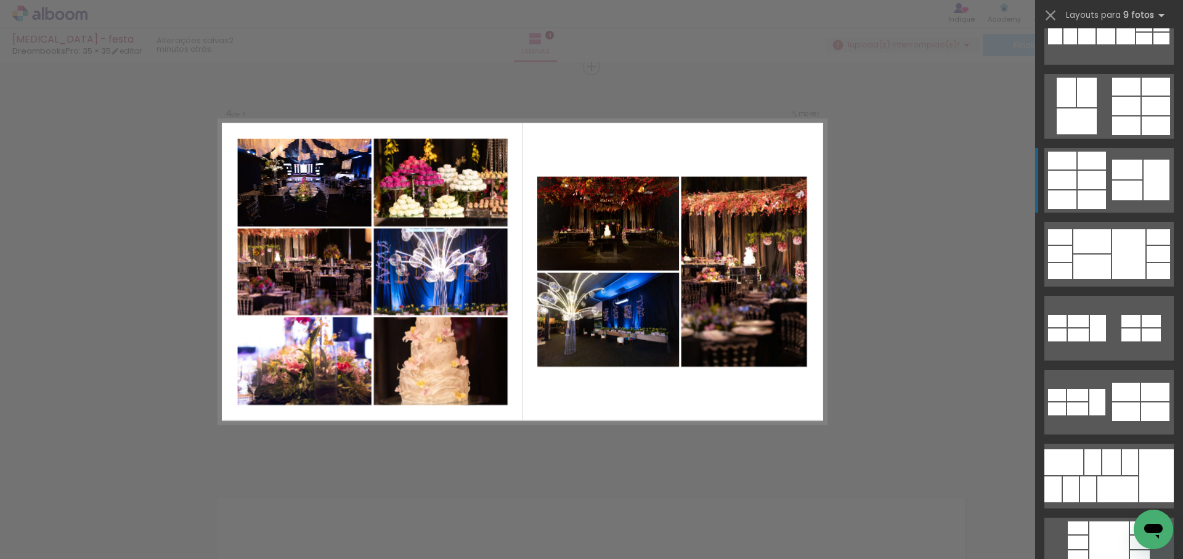
click at [1115, 165] on div at bounding box center [1127, 170] width 30 height 20
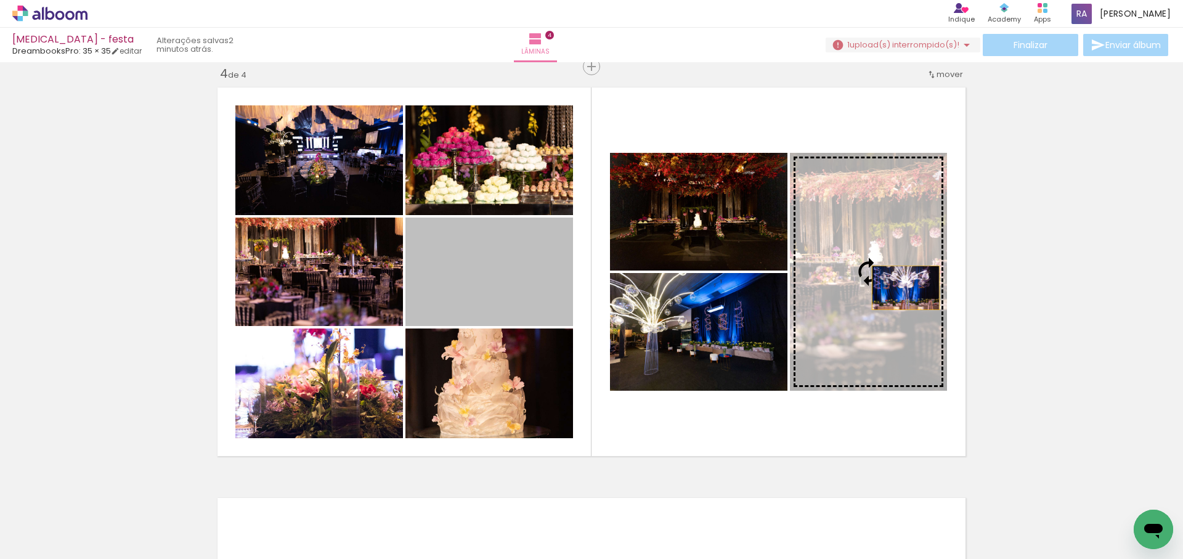
drag, startPoint x: 525, startPoint y: 296, endPoint x: 907, endPoint y: 288, distance: 381.6
click at [0, 0] on slot at bounding box center [0, 0] width 0 height 0
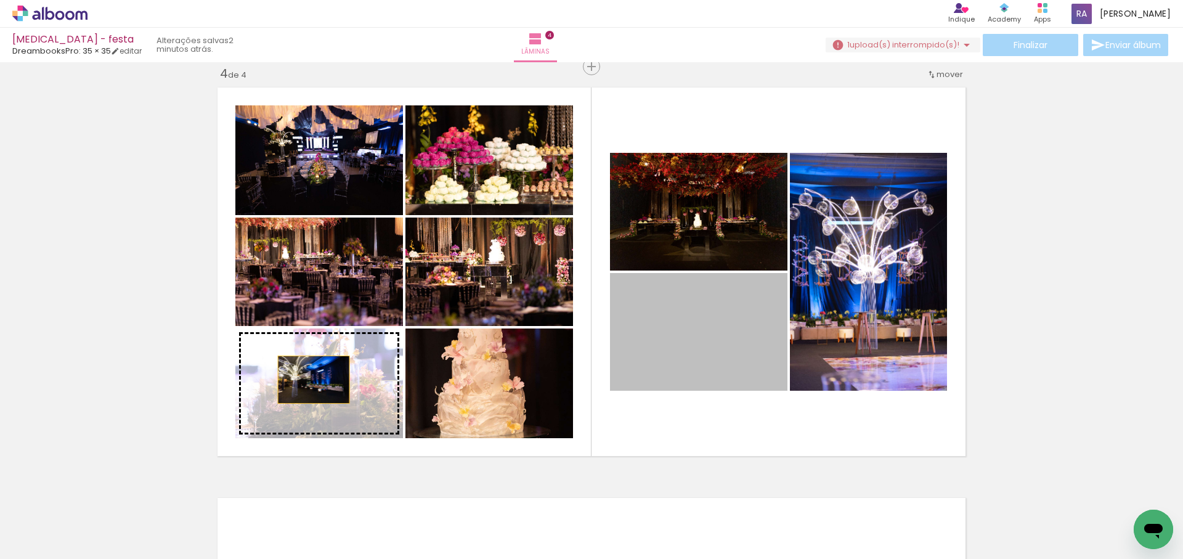
drag, startPoint x: 720, startPoint y: 331, endPoint x: 314, endPoint y: 380, distance: 409.7
click at [0, 0] on slot at bounding box center [0, 0] width 0 height 0
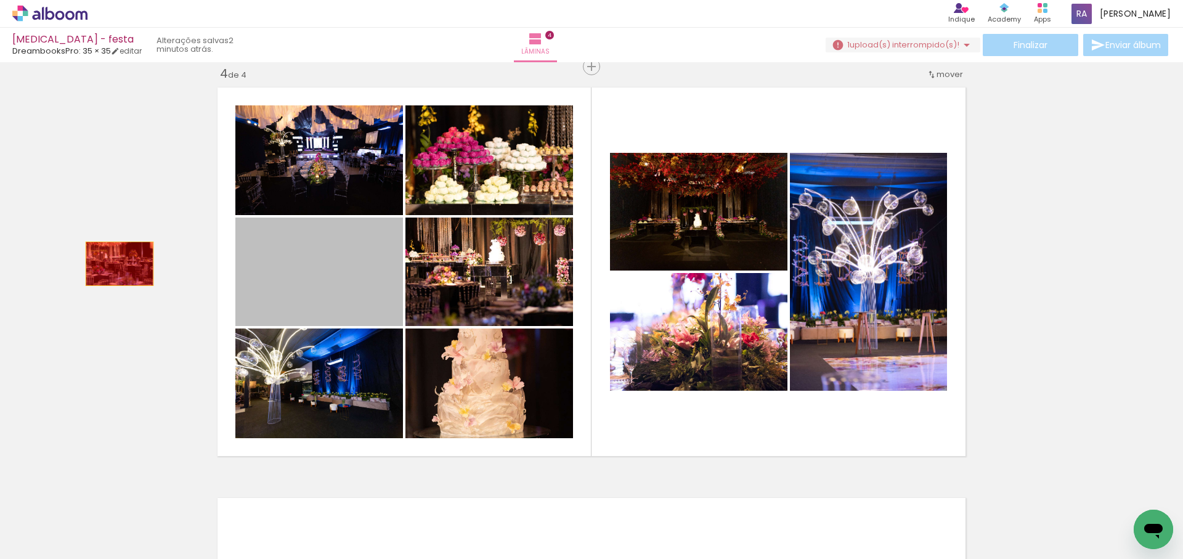
drag, startPoint x: 327, startPoint y: 285, endPoint x: 111, endPoint y: 266, distance: 216.6
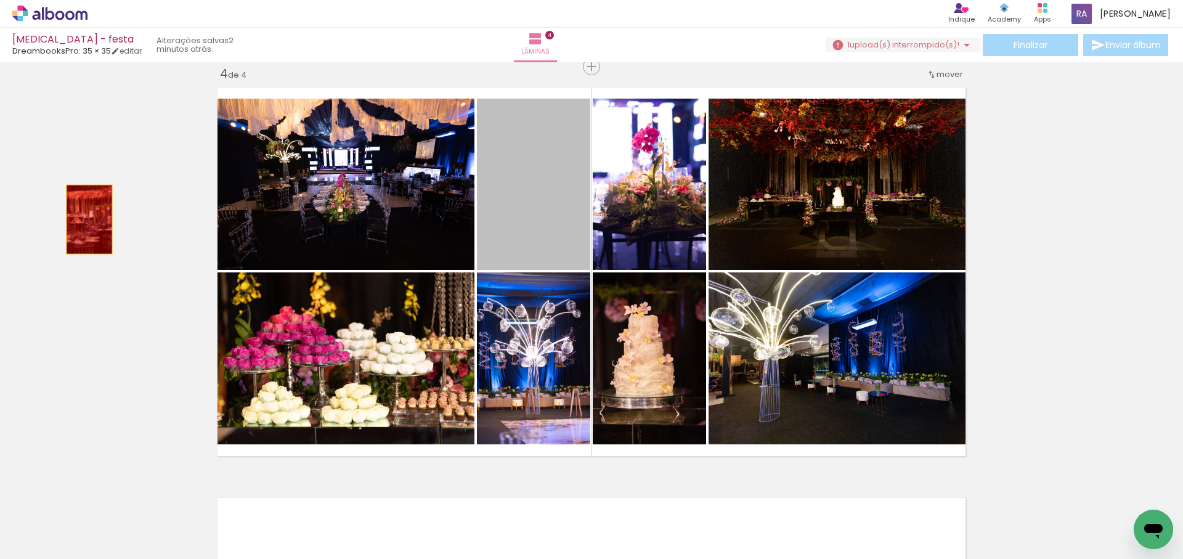
drag, startPoint x: 539, startPoint y: 196, endPoint x: 64, endPoint y: 226, distance: 476.1
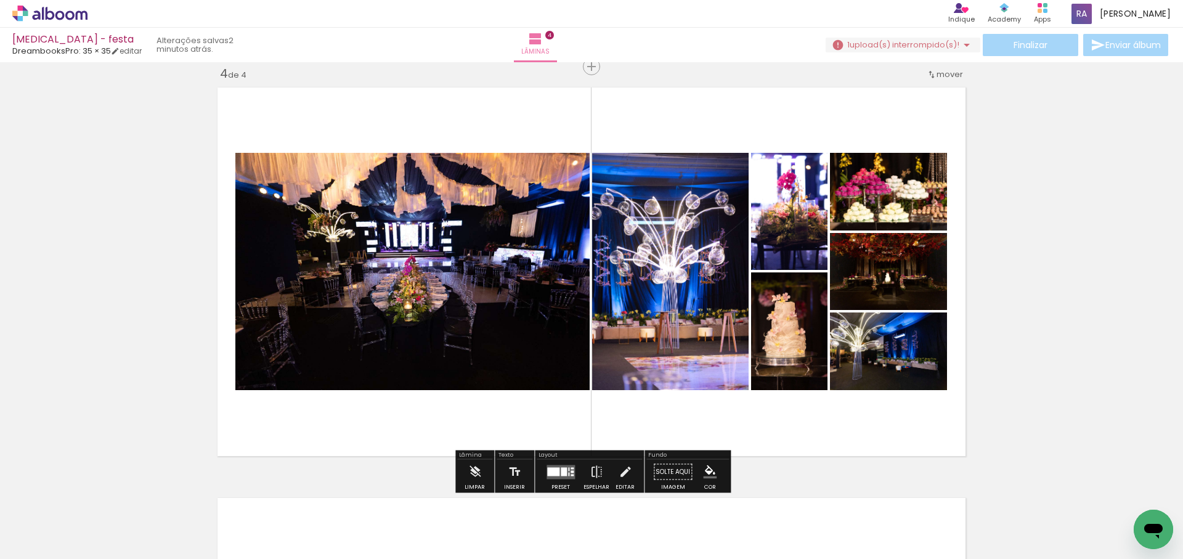
click at [553, 467] on div at bounding box center [553, 471] width 12 height 9
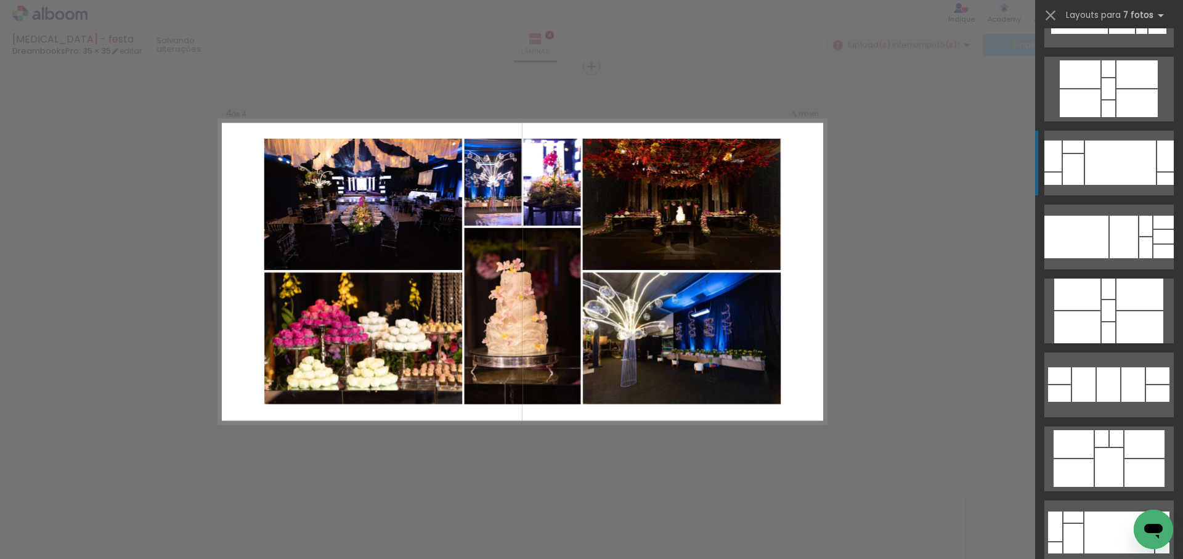
scroll to position [457, 0]
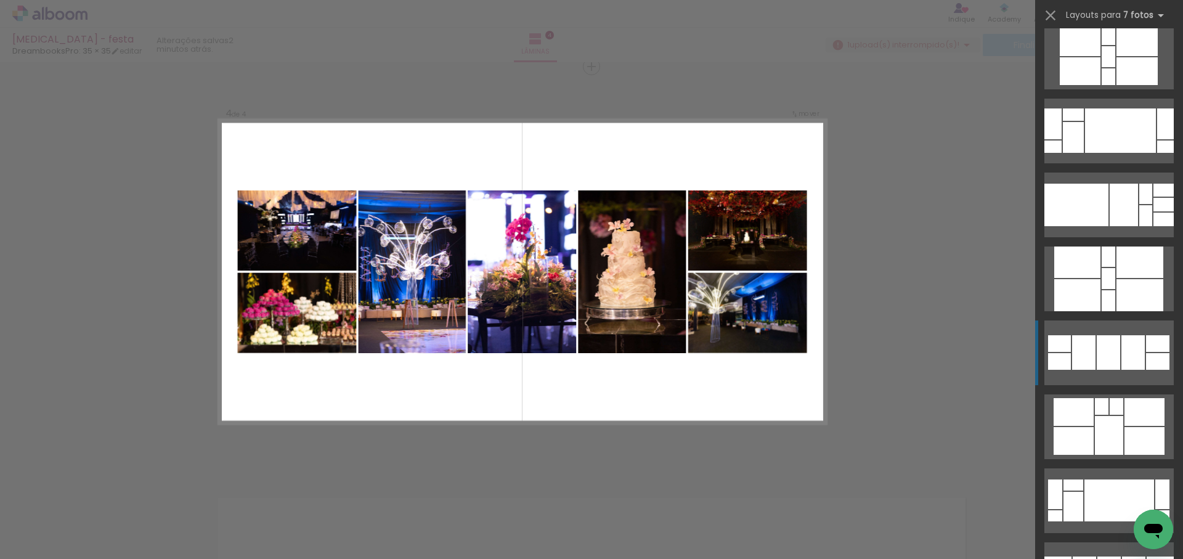
click at [1116, 362] on div at bounding box center [1108, 352] width 23 height 35
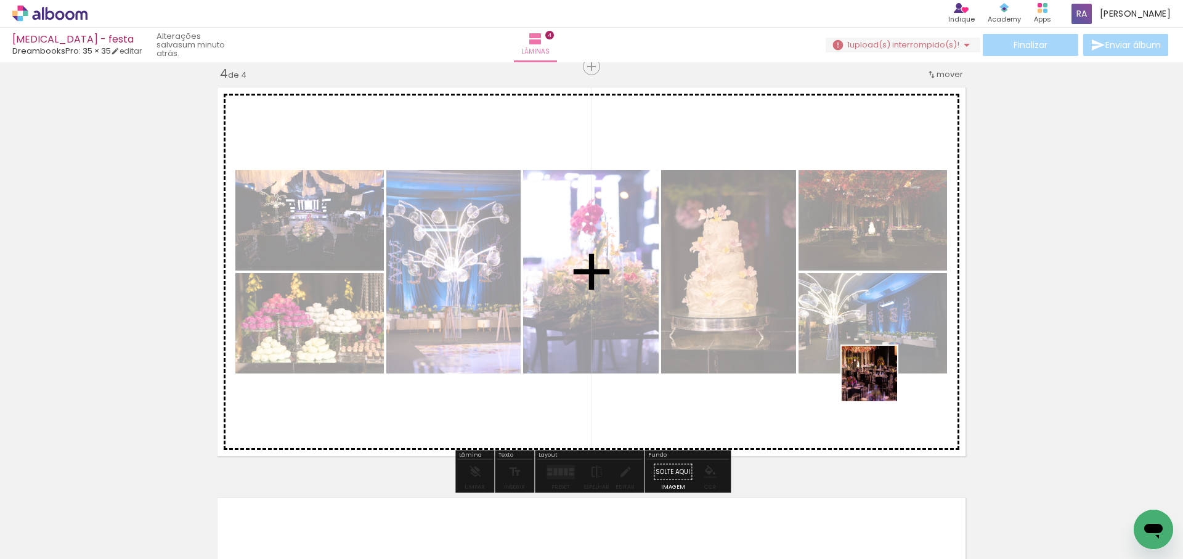
drag, startPoint x: 1081, startPoint y: 526, endPoint x: 860, endPoint y: 372, distance: 268.8
click at [860, 372] on quentale-workspace at bounding box center [591, 279] width 1183 height 559
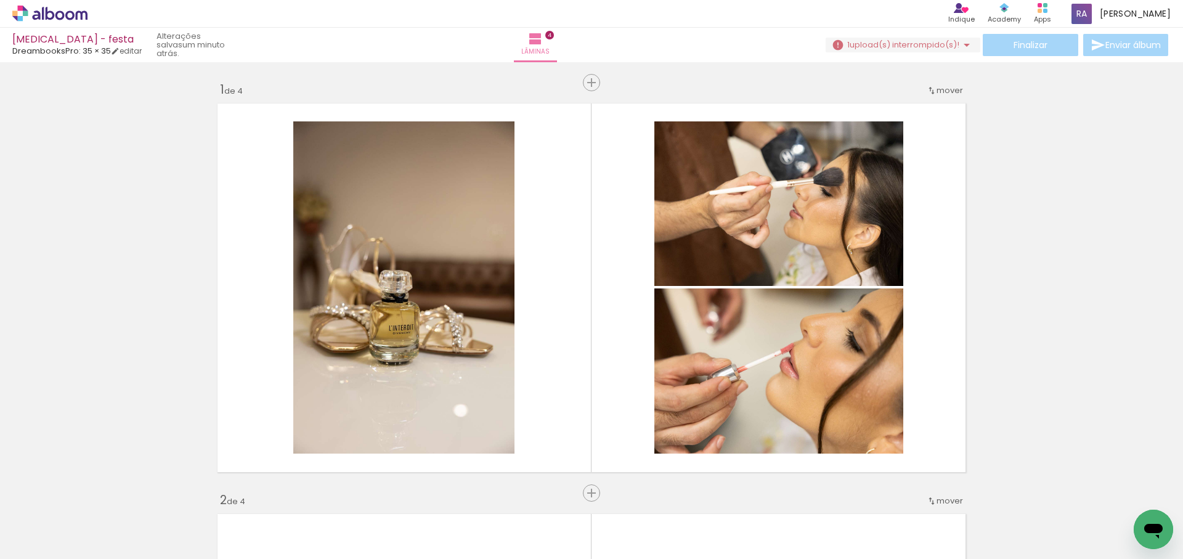
scroll to position [0, 371]
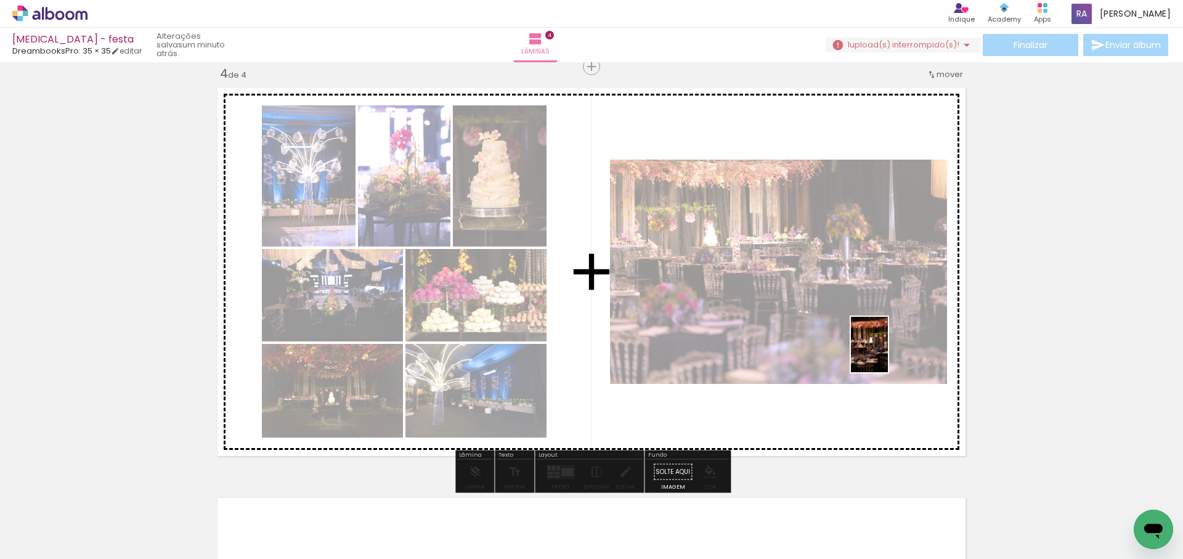
drag, startPoint x: 993, startPoint y: 530, endPoint x: 888, endPoint y: 353, distance: 205.6
click at [888, 353] on quentale-workspace at bounding box center [591, 279] width 1183 height 559
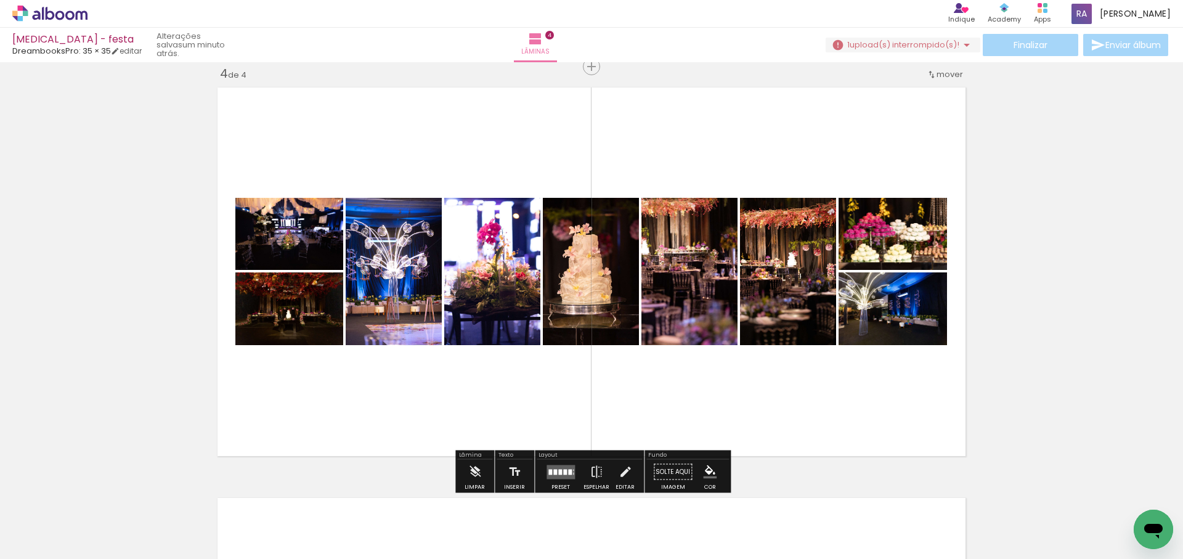
click at [277, 233] on quentale-photo at bounding box center [289, 234] width 108 height 72
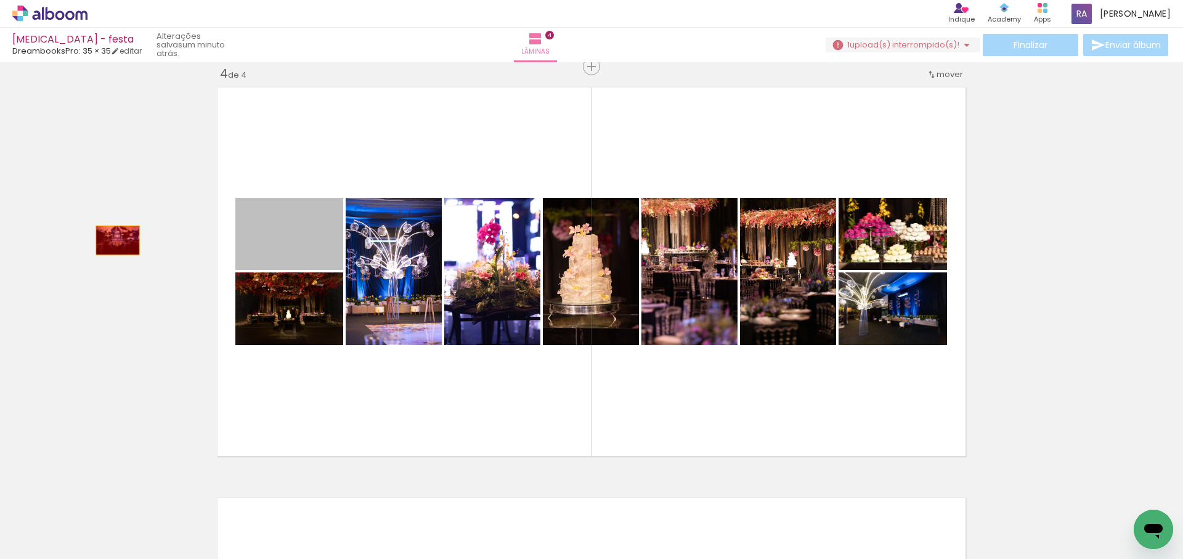
drag, startPoint x: 314, startPoint y: 244, endPoint x: 118, endPoint y: 240, distance: 196.6
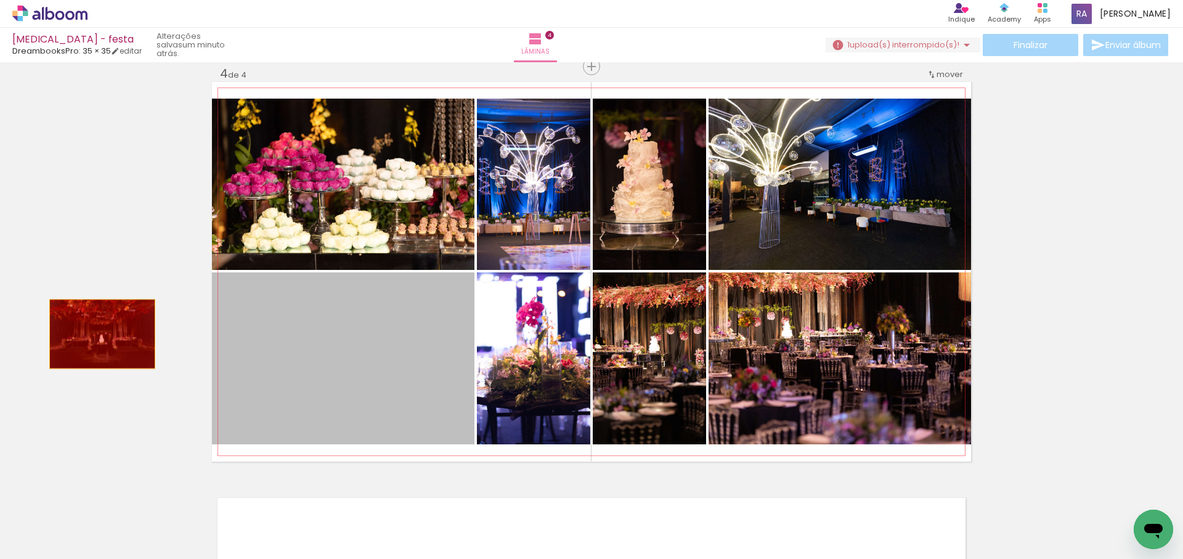
drag, startPoint x: 402, startPoint y: 367, endPoint x: 334, endPoint y: 300, distance: 95.9
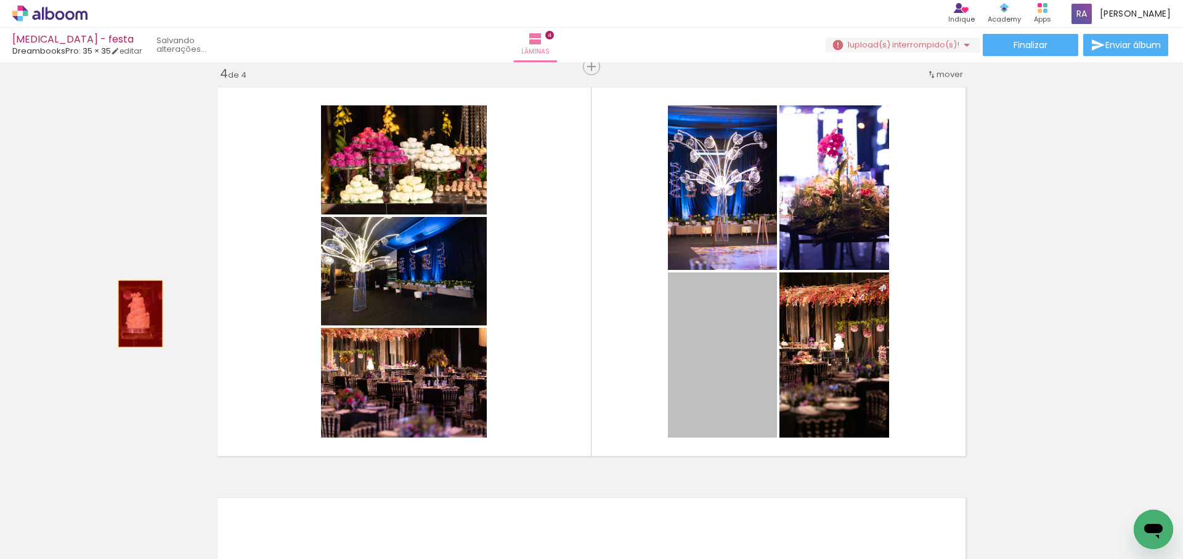
drag, startPoint x: 710, startPoint y: 353, endPoint x: 135, endPoint y: 313, distance: 576.4
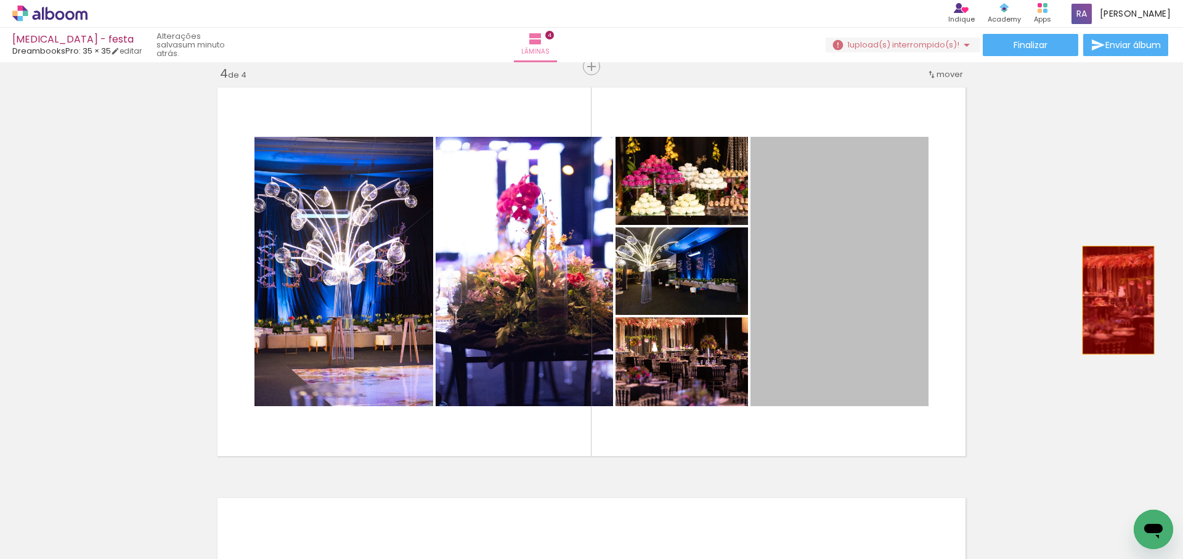
drag, startPoint x: 964, startPoint y: 311, endPoint x: 1133, endPoint y: 308, distance: 168.3
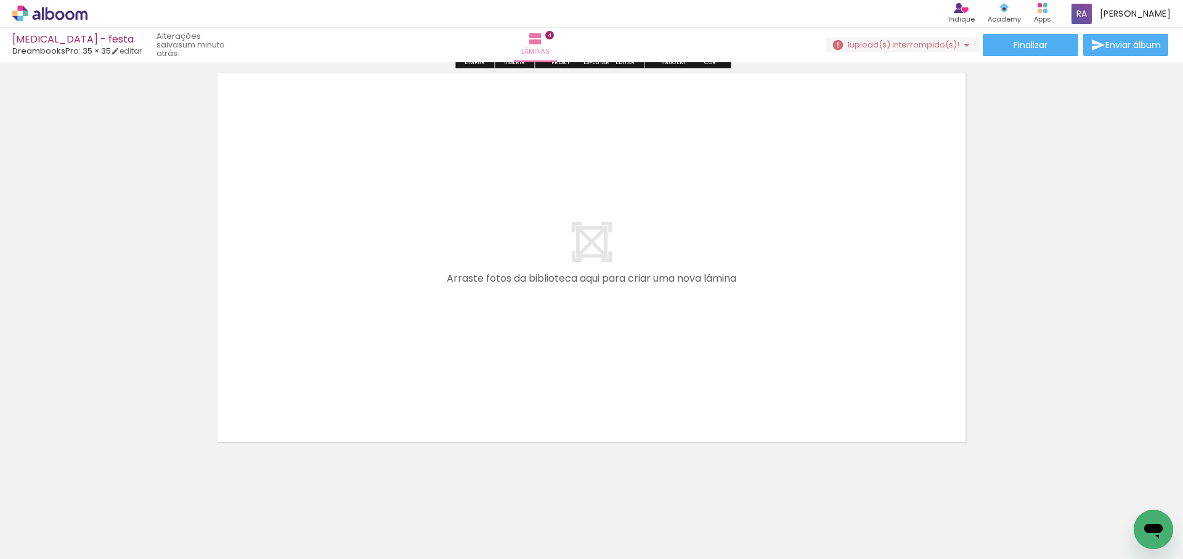
scroll to position [1681, 0]
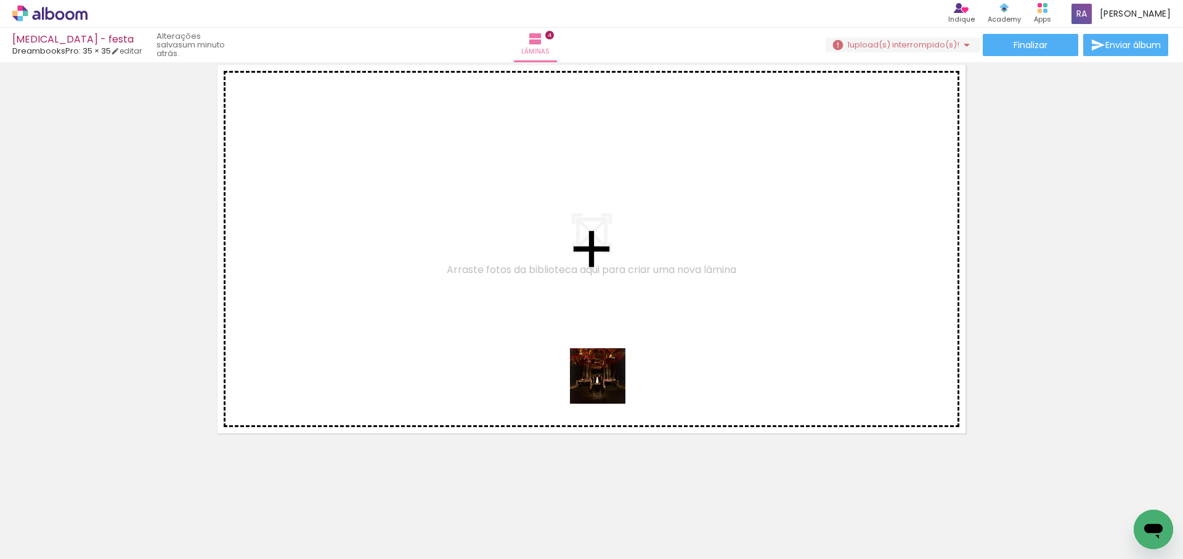
drag, startPoint x: 582, startPoint y: 523, endPoint x: 688, endPoint y: 498, distance: 108.8
click at [626, 356] on quentale-workspace at bounding box center [591, 279] width 1183 height 559
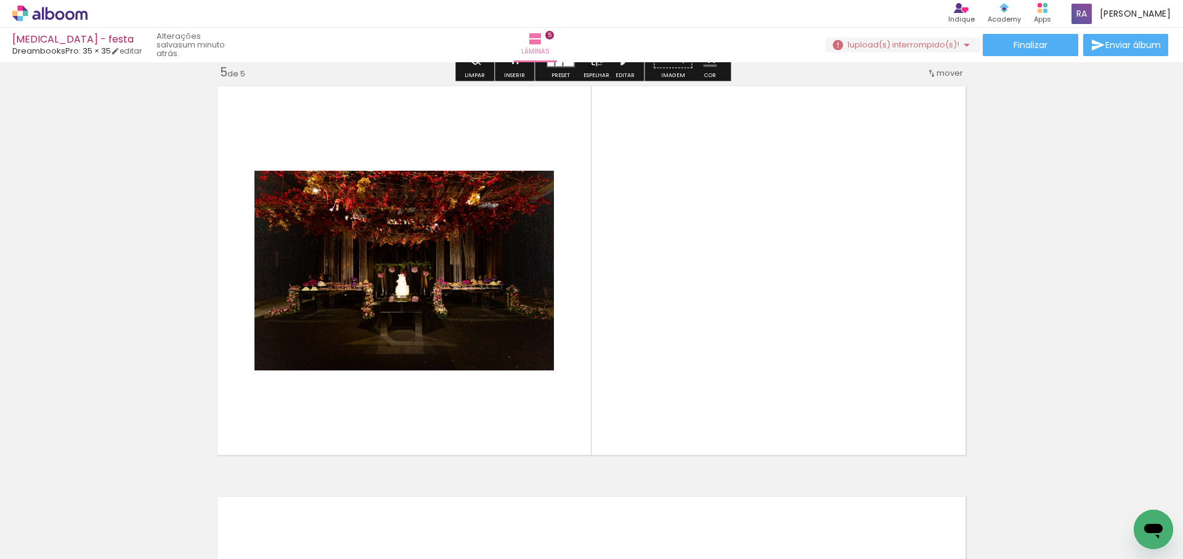
scroll to position [1658, 0]
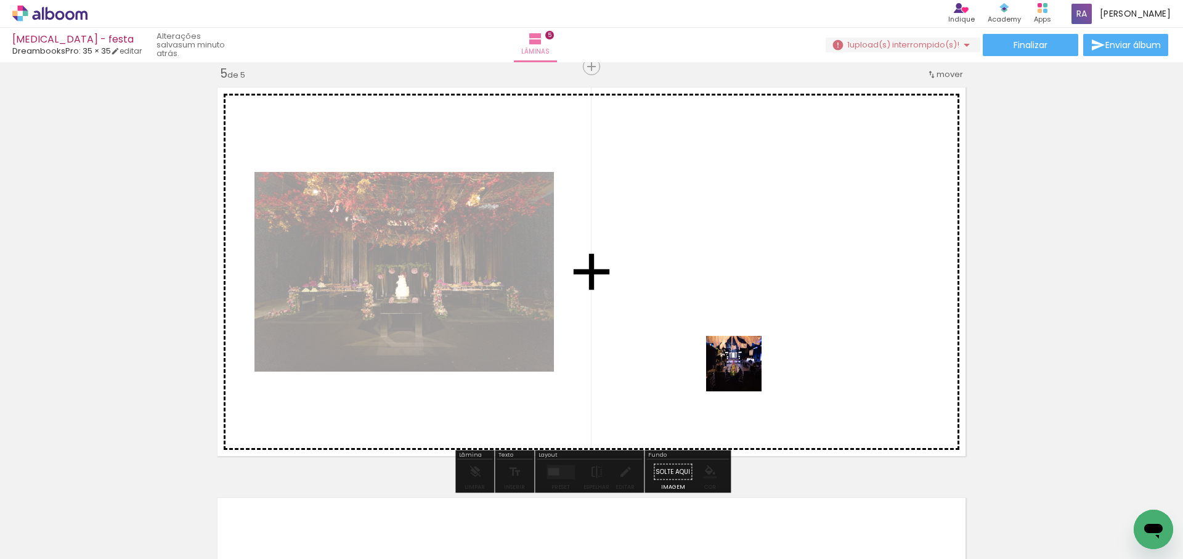
click at [744, 372] on quentale-workspace at bounding box center [591, 279] width 1183 height 559
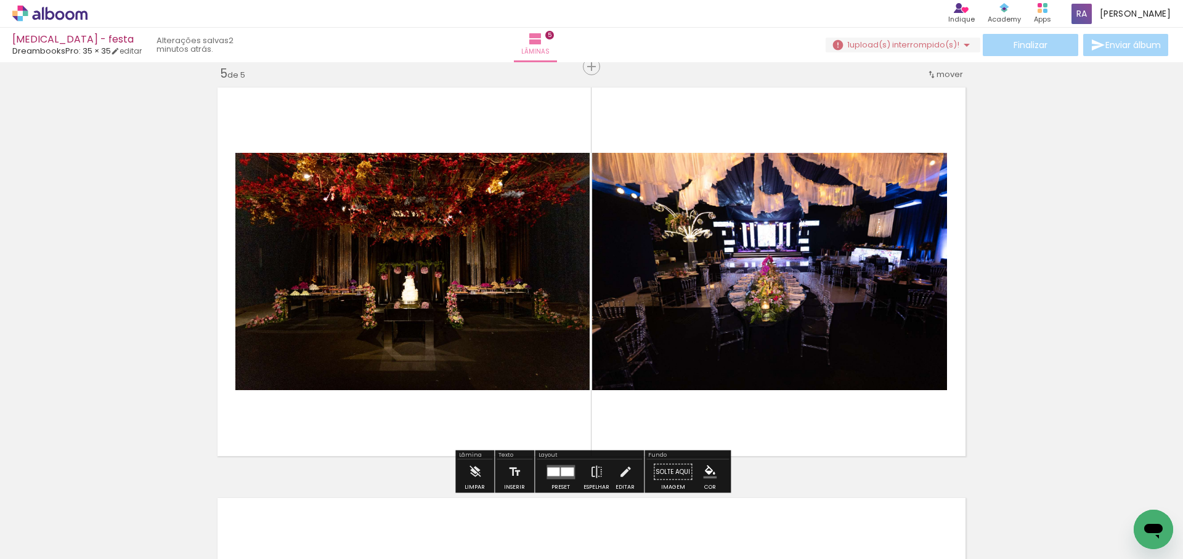
drag, startPoint x: 853, startPoint y: 515, endPoint x: 948, endPoint y: 459, distance: 110.6
click at [859, 377] on quentale-workspace at bounding box center [591, 279] width 1183 height 559
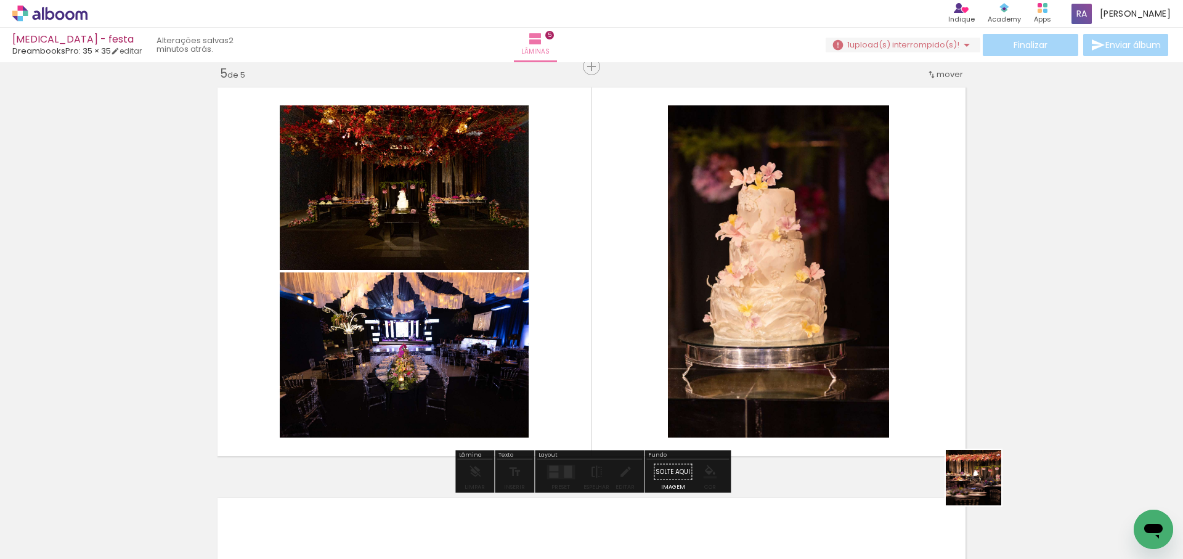
drag, startPoint x: 983, startPoint y: 487, endPoint x: 854, endPoint y: 303, distance: 224.3
click at [854, 303] on quentale-workspace at bounding box center [591, 279] width 1183 height 559
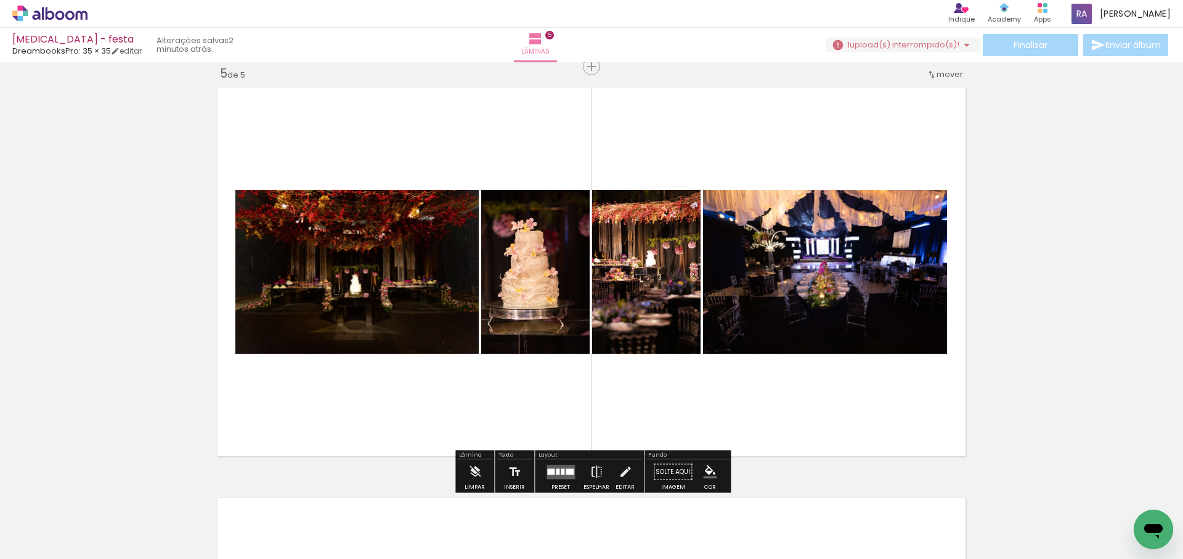
click at [566, 471] on div at bounding box center [570, 471] width 8 height 6
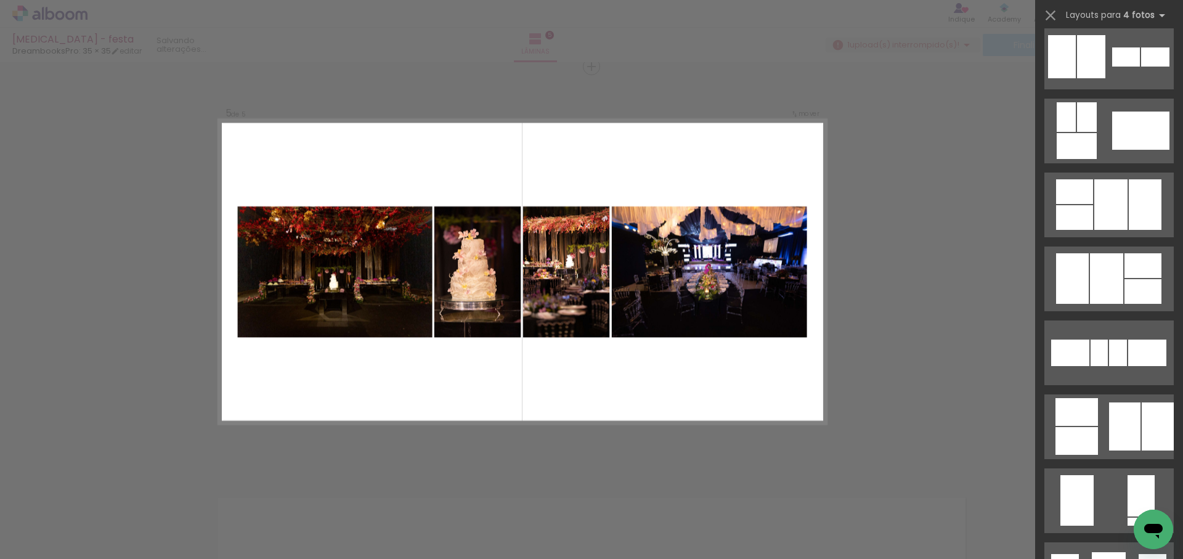
scroll to position [0, 0]
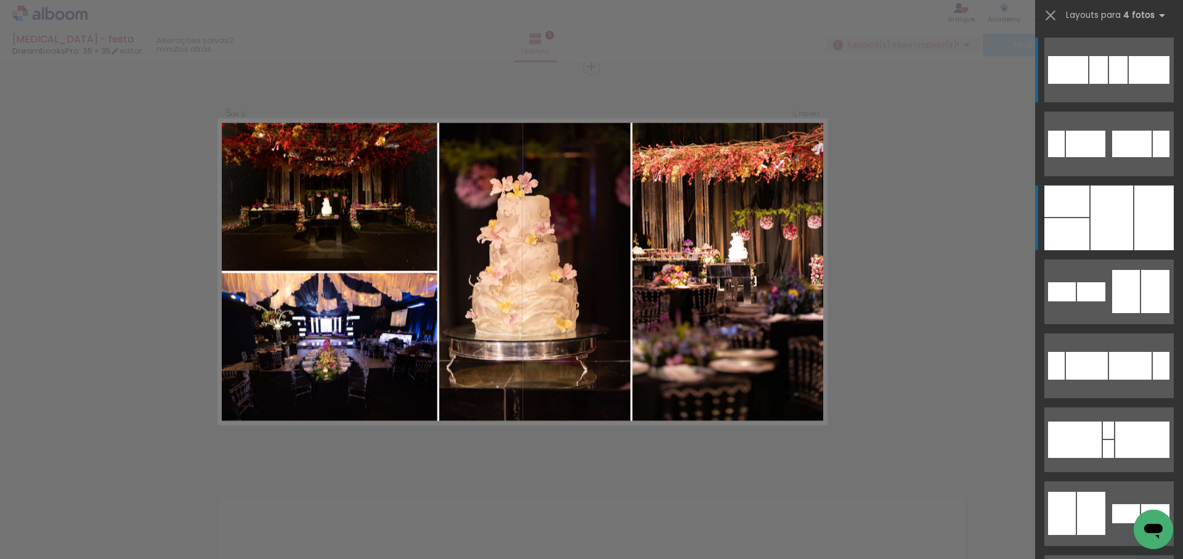
click at [1135, 245] on div at bounding box center [1154, 218] width 39 height 65
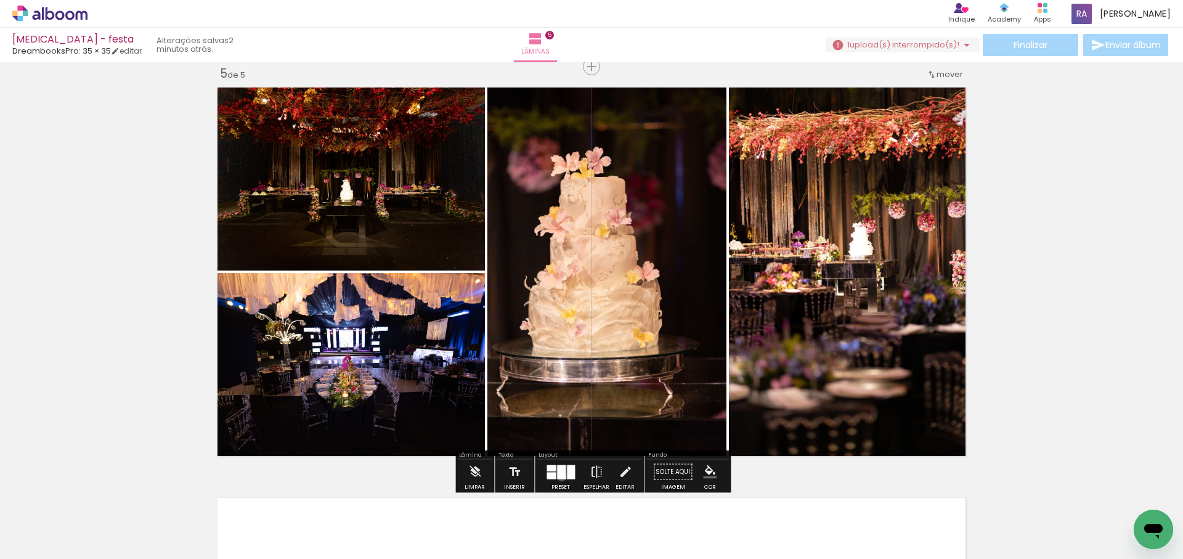
click at [559, 476] on div at bounding box center [561, 472] width 9 height 14
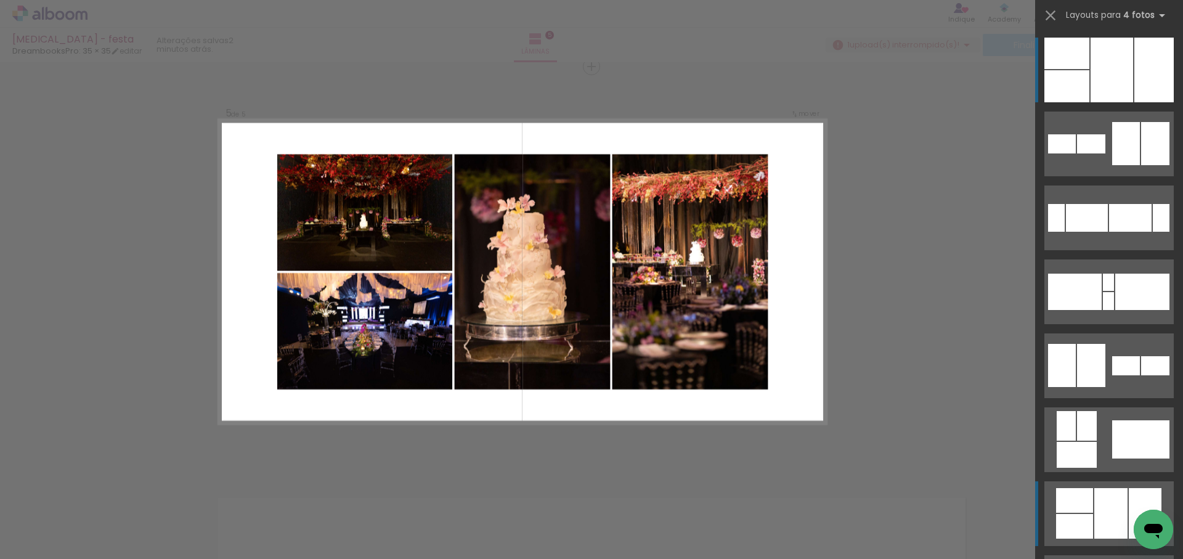
click at [1126, 514] on div at bounding box center [1111, 513] width 33 height 51
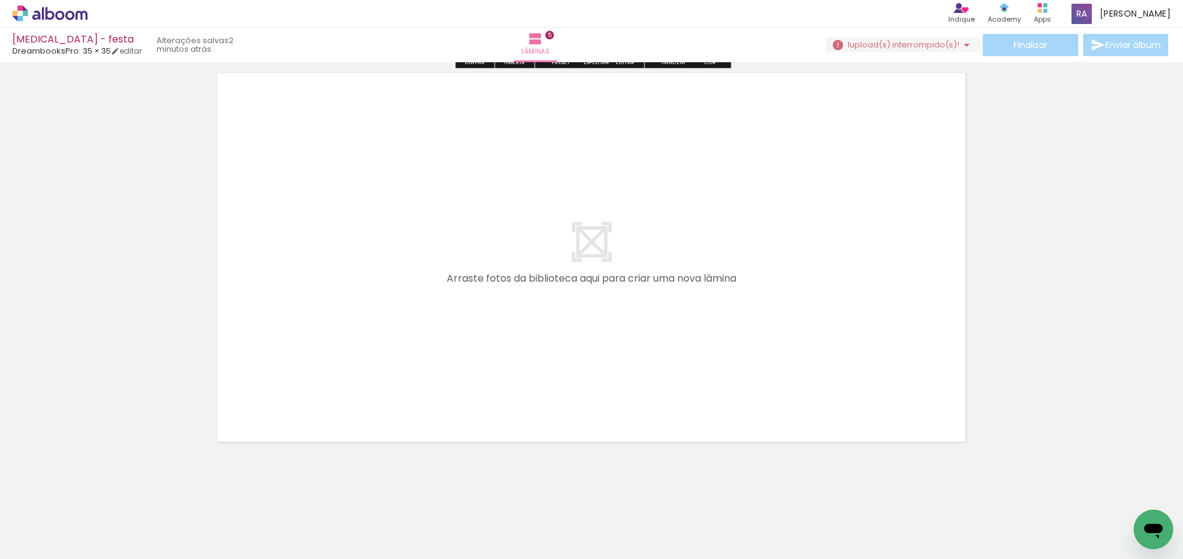
scroll to position [2091, 0]
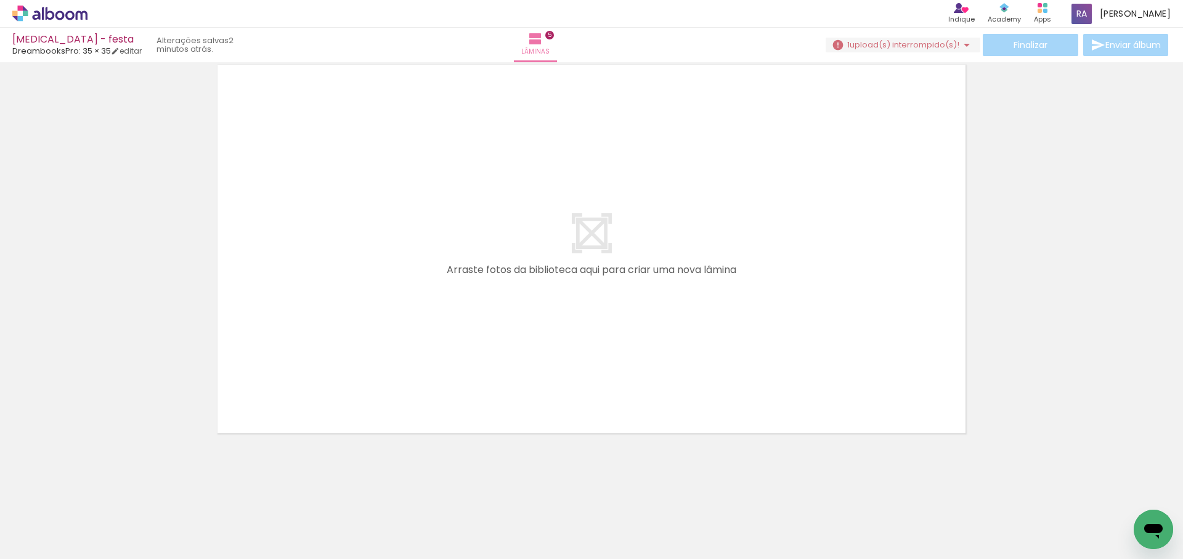
click at [43, 542] on span "Adicionar Fotos" at bounding box center [43, 543] width 37 height 14
click at [0, 0] on input "file" at bounding box center [0, 0] width 0 height 0
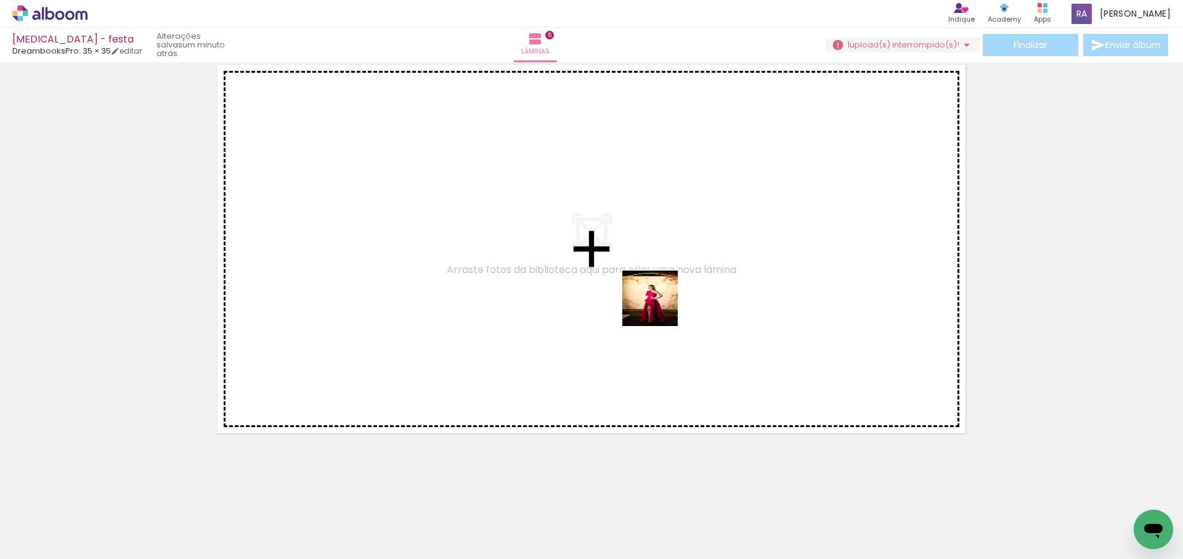
drag, startPoint x: 658, startPoint y: 312, endPoint x: 701, endPoint y: 499, distance: 191.5
click at [659, 308] on quentale-workspace at bounding box center [591, 279] width 1183 height 559
